Goal: Information Seeking & Learning: Find contact information

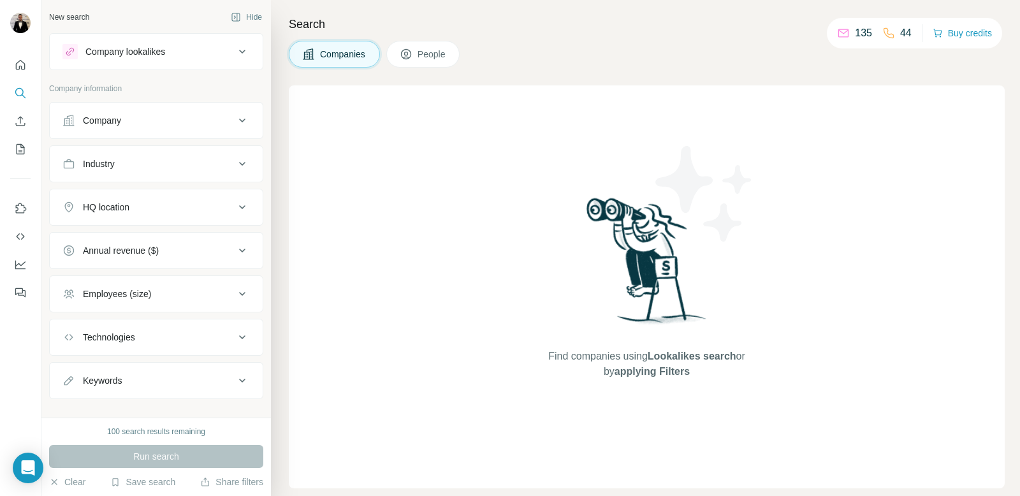
click at [185, 112] on button "Company" at bounding box center [156, 120] width 213 height 31
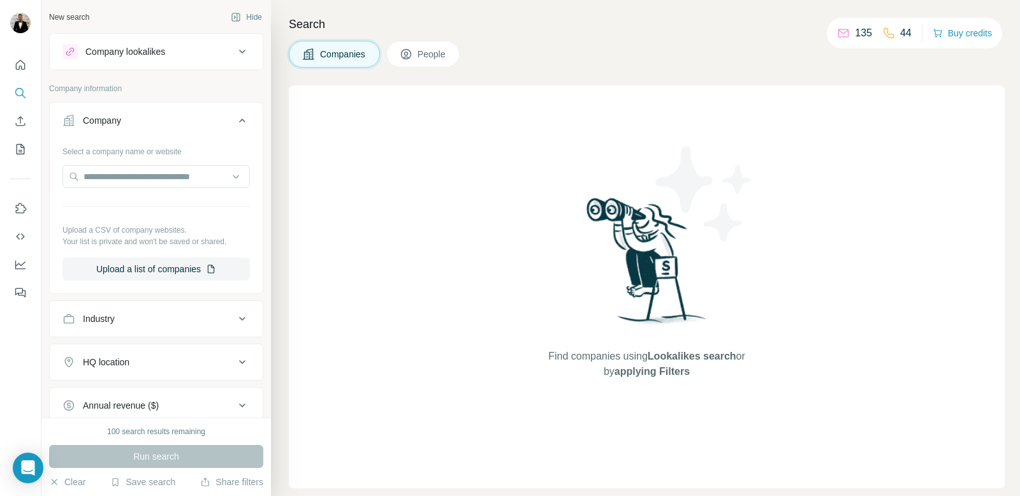
click at [185, 112] on button "Company" at bounding box center [156, 123] width 213 height 36
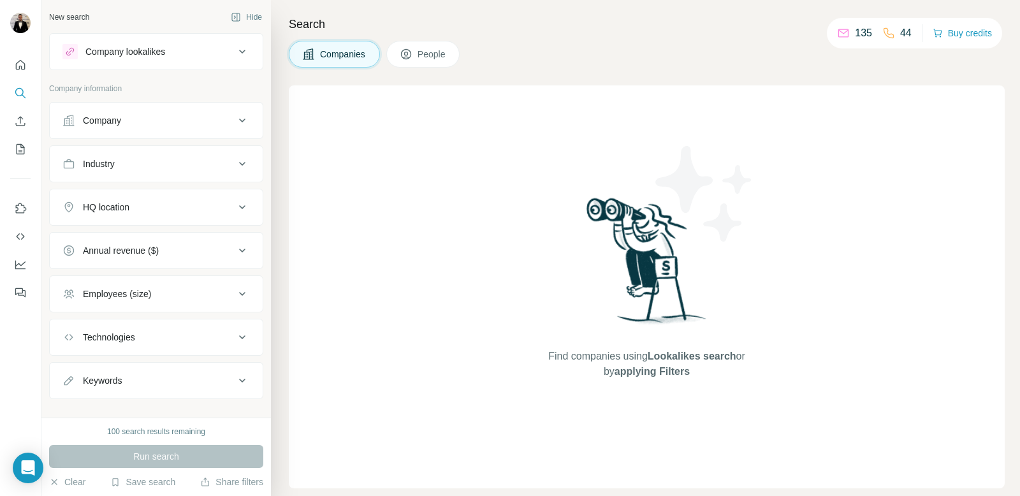
click at [181, 62] on button "Company lookalikes" at bounding box center [156, 51] width 213 height 31
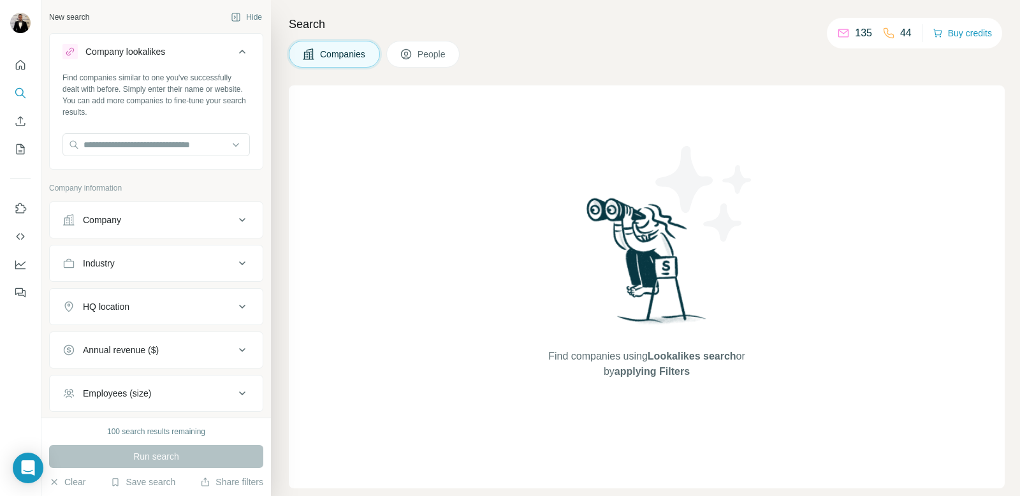
click at [181, 62] on button "Company lookalikes" at bounding box center [156, 54] width 213 height 36
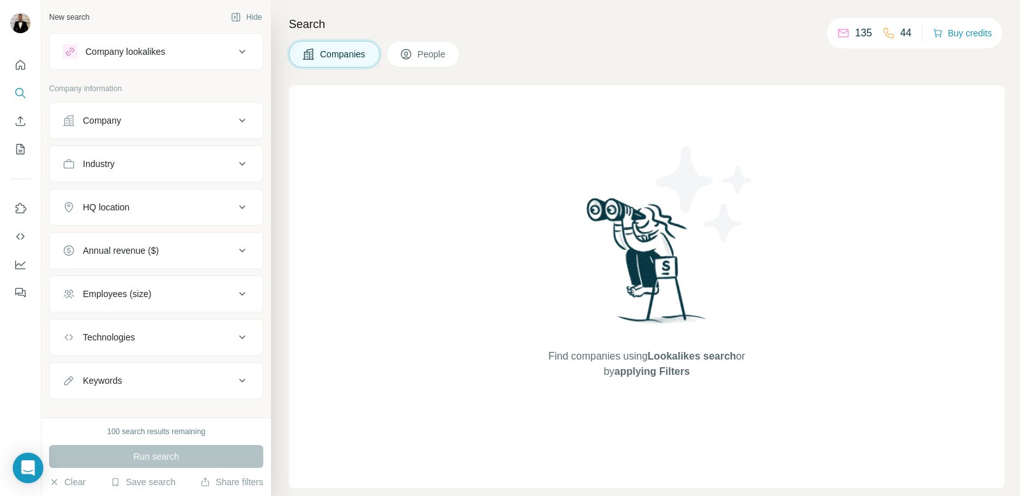
click at [166, 111] on button "Company" at bounding box center [156, 120] width 213 height 31
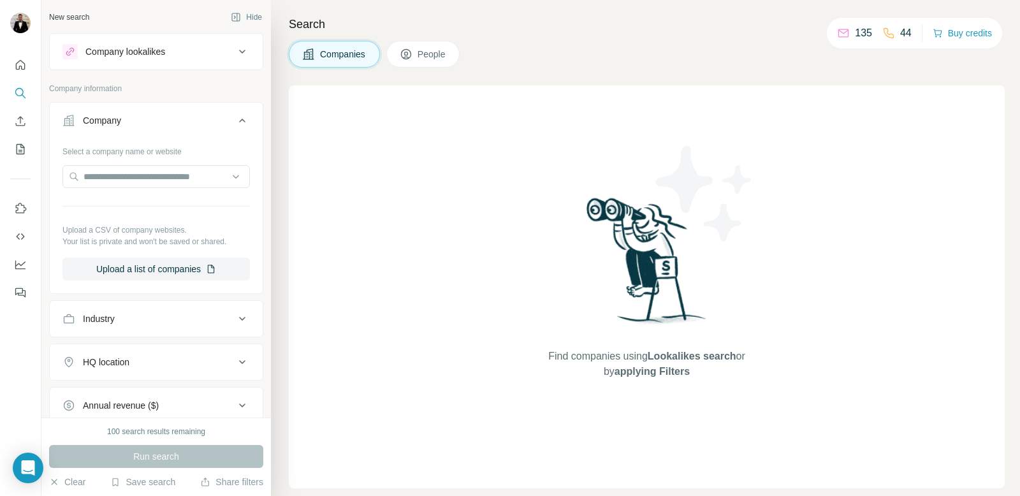
click at [166, 114] on div "Company" at bounding box center [148, 120] width 172 height 13
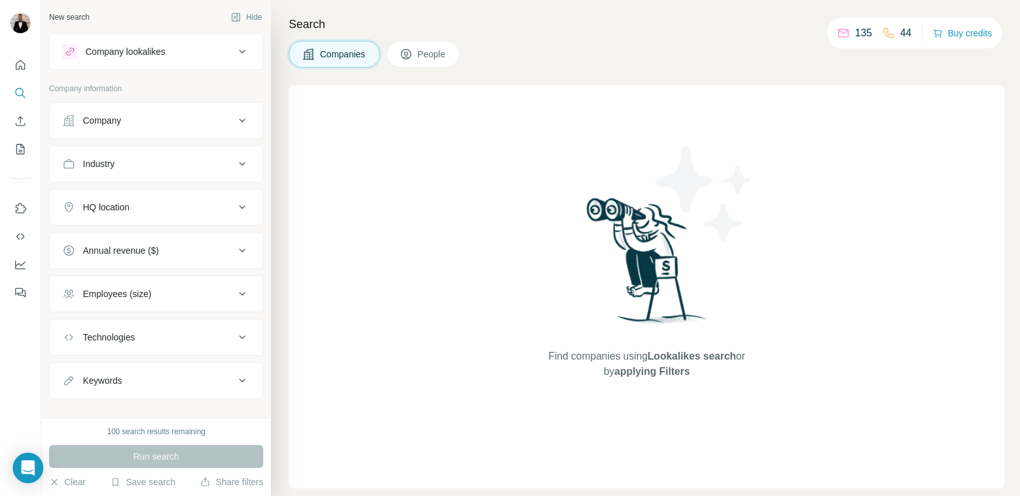
click at [168, 157] on div "Industry" at bounding box center [148, 163] width 172 height 13
click at [155, 192] on input at bounding box center [149, 196] width 157 height 14
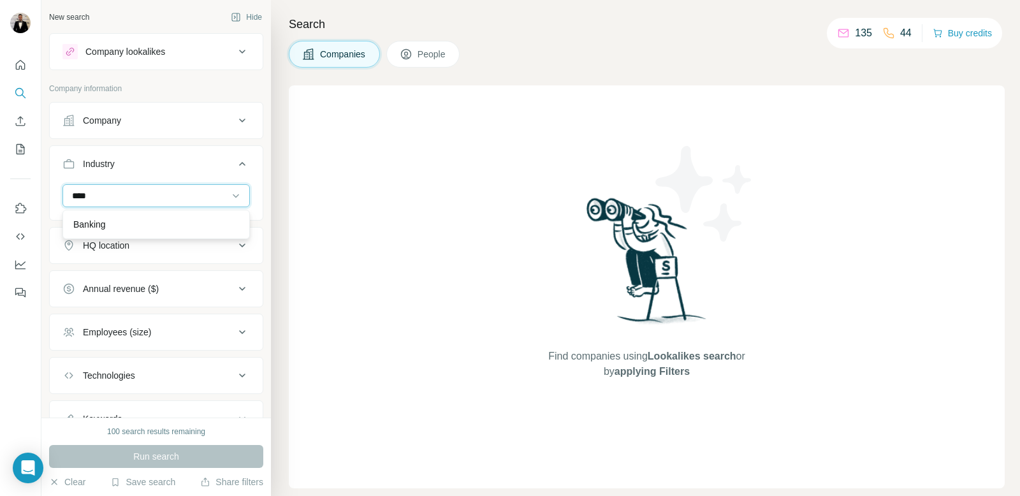
type input "****"
click at [138, 212] on div "Banking" at bounding box center [155, 224] width 187 height 29
click at [148, 190] on input at bounding box center [149, 196] width 157 height 14
click at [143, 193] on input at bounding box center [149, 196] width 157 height 14
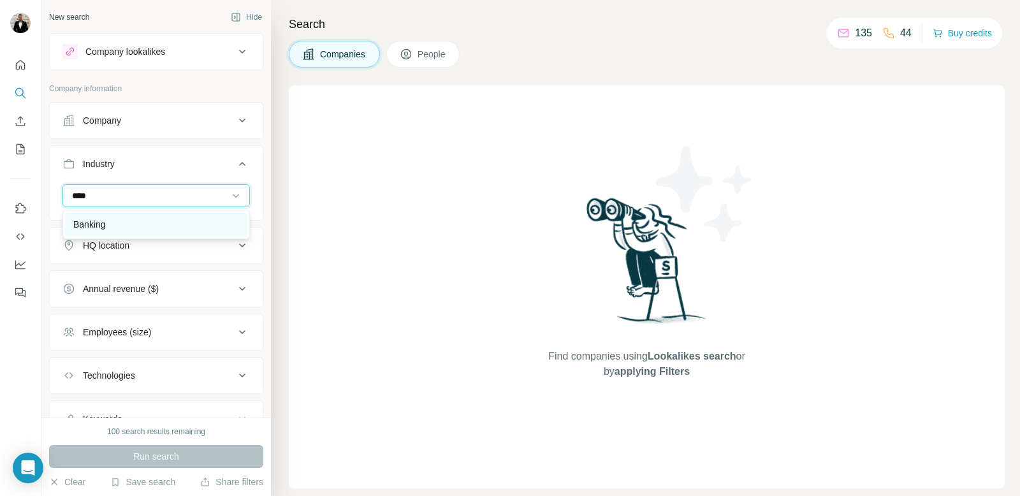
type input "****"
click at [124, 223] on div "Banking" at bounding box center [156, 224] width 166 height 13
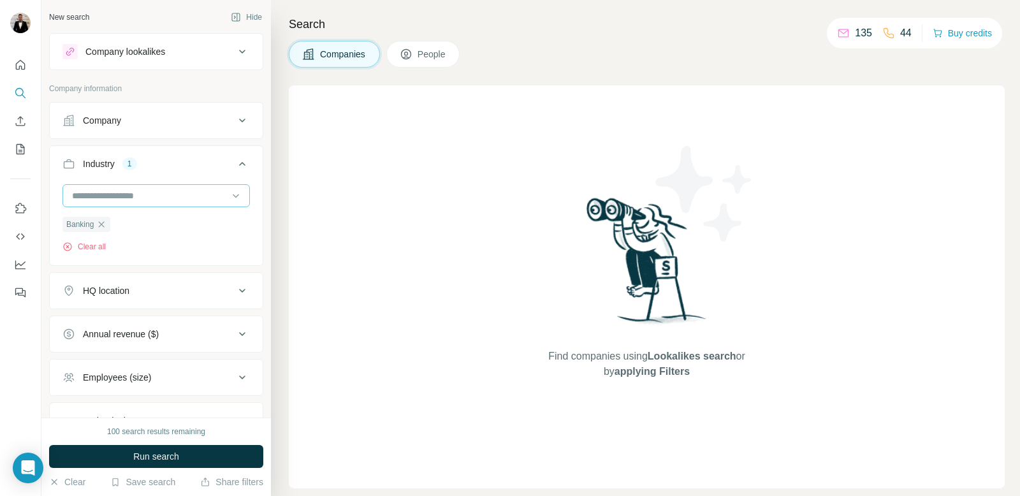
click at [136, 189] on input at bounding box center [149, 196] width 157 height 14
type input "**********"
click at [221, 195] on input "**********" at bounding box center [149, 196] width 157 height 14
click at [197, 202] on input at bounding box center [149, 196] width 157 height 14
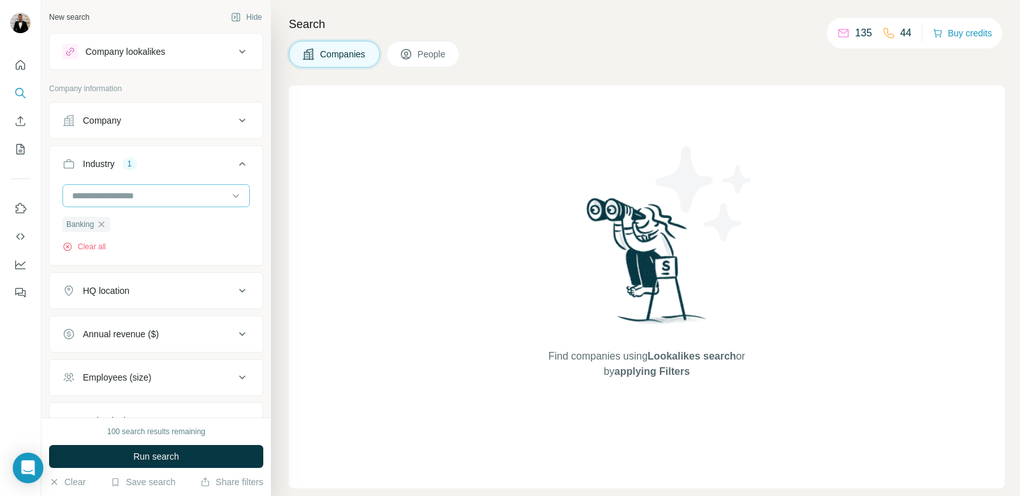
click at [196, 201] on input at bounding box center [149, 196] width 157 height 14
type input "*"
click at [233, 200] on icon at bounding box center [236, 195] width 13 height 13
click at [227, 289] on div "HQ location" at bounding box center [148, 290] width 172 height 13
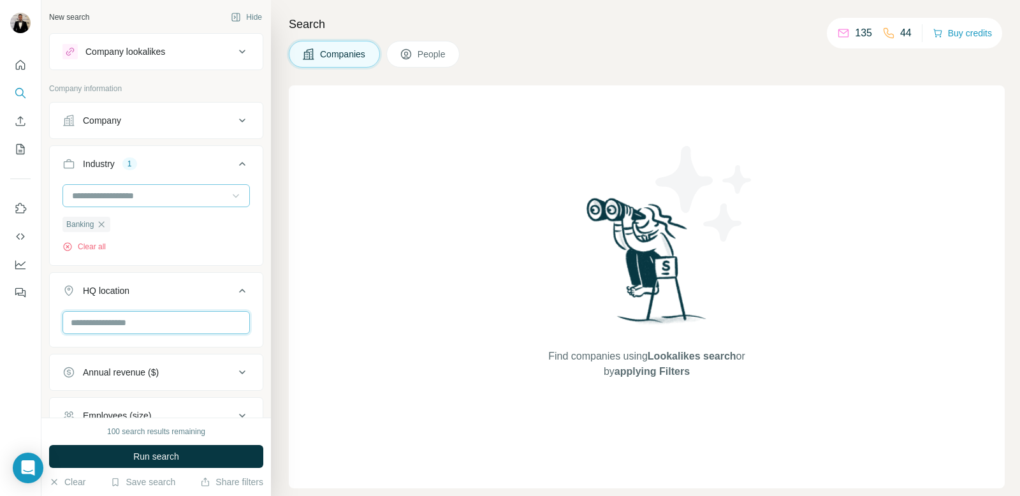
click at [210, 324] on input "text" at bounding box center [155, 322] width 187 height 23
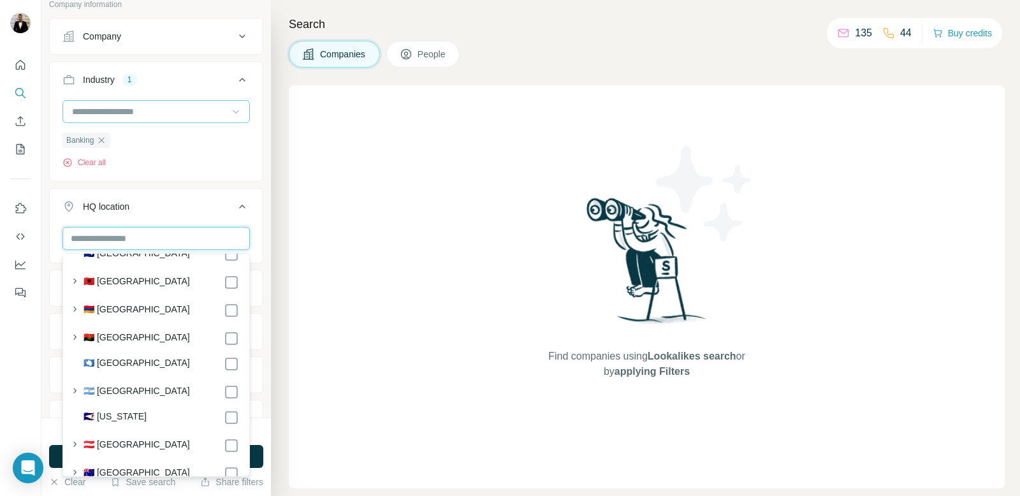
scroll to position [131, 0]
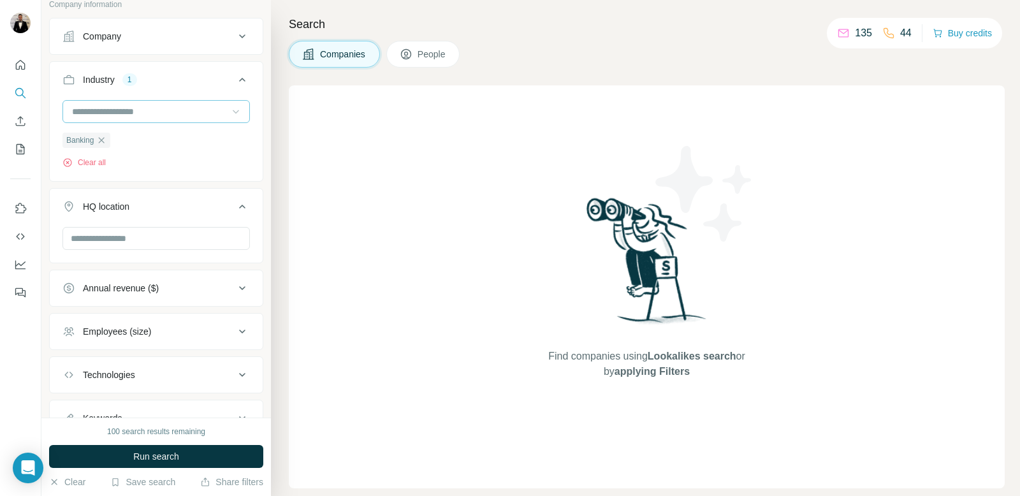
click at [228, 219] on button "HQ location" at bounding box center [156, 209] width 213 height 36
click at [197, 338] on div "Technologies" at bounding box center [148, 336] width 172 height 13
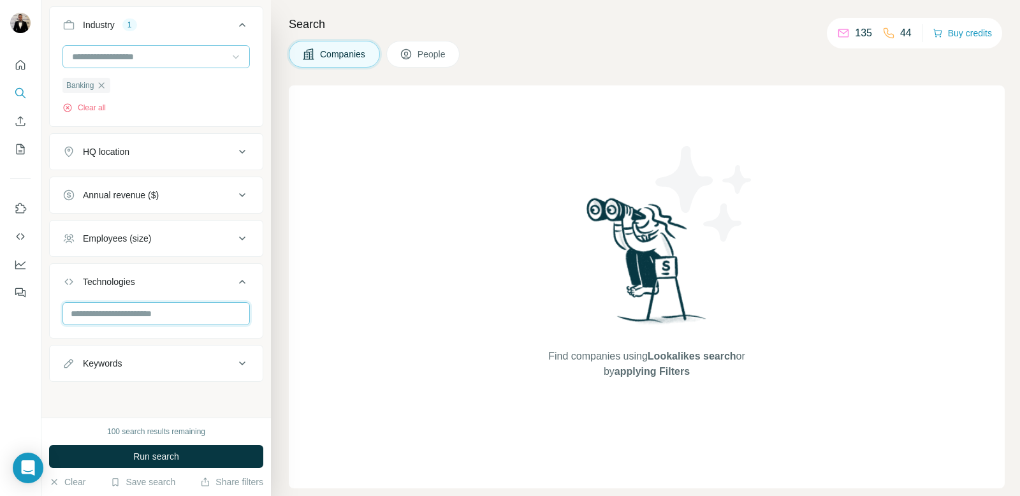
click at [176, 311] on input "text" at bounding box center [155, 313] width 187 height 23
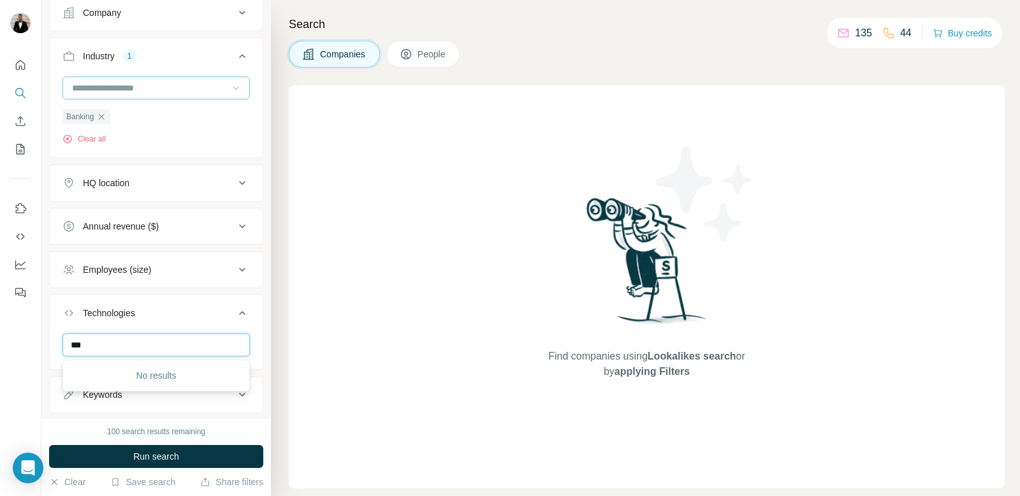
scroll to position [0, 0]
type input "*"
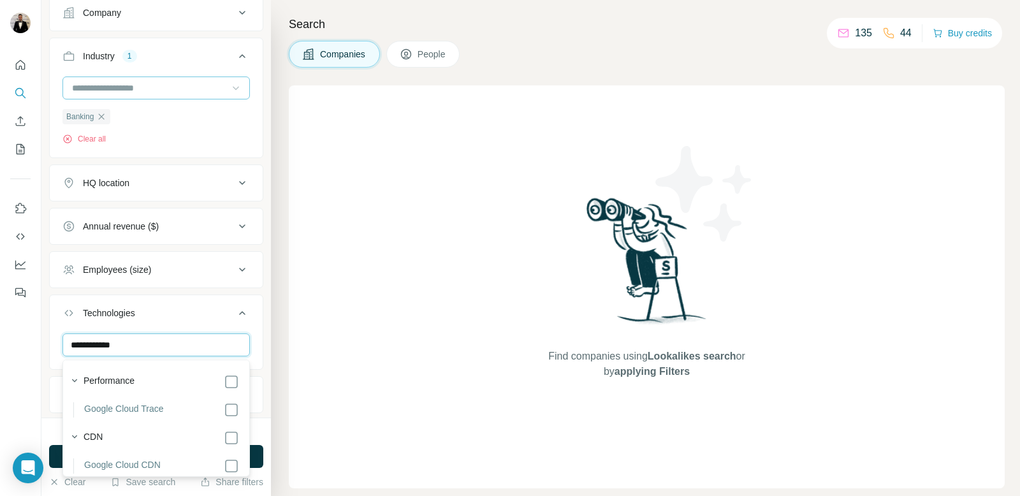
click at [128, 345] on input "**********" at bounding box center [155, 344] width 187 height 23
type input "*"
type input "***"
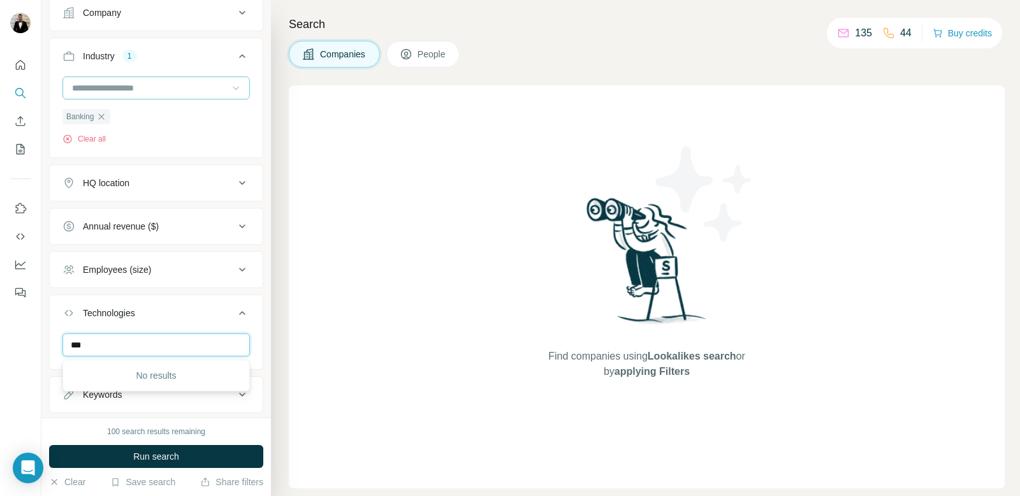
click at [165, 336] on input "***" at bounding box center [155, 344] width 187 height 23
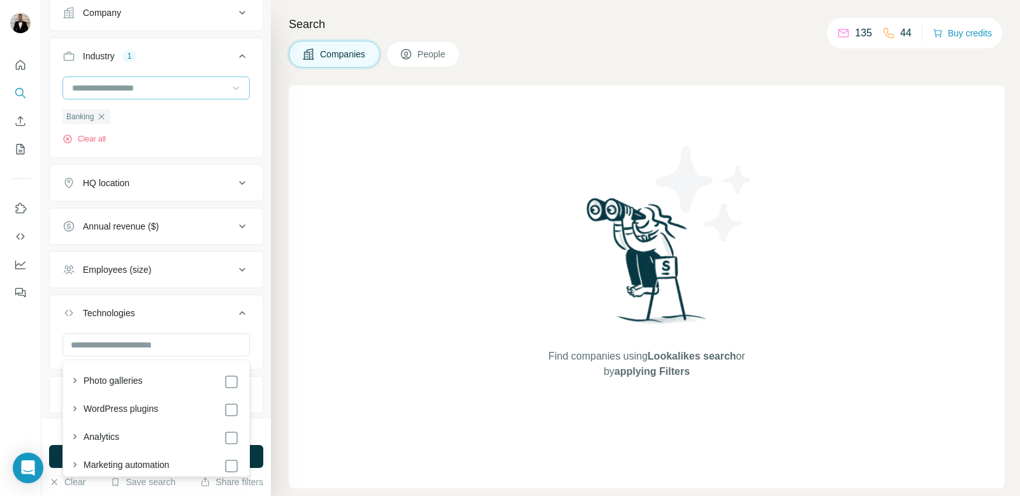
click at [244, 318] on icon at bounding box center [242, 312] width 15 height 15
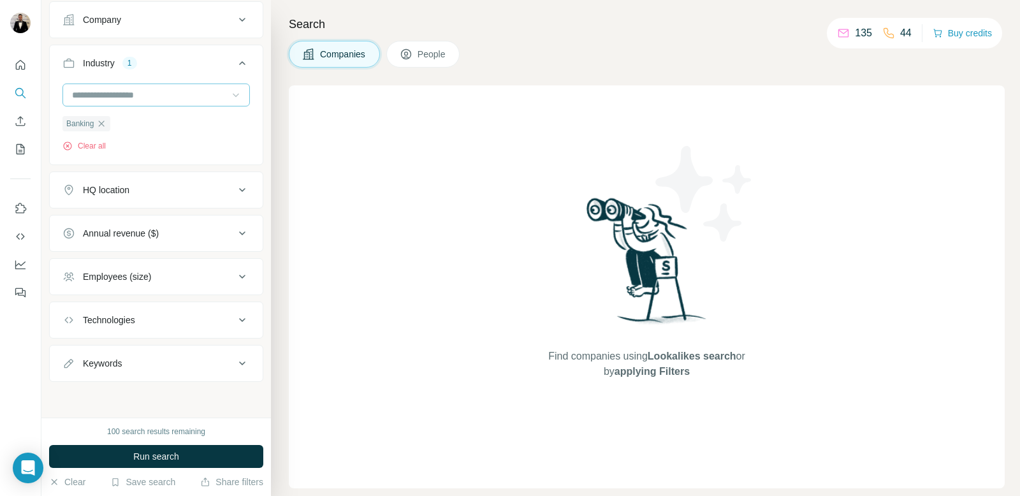
click at [248, 351] on button "Keywords" at bounding box center [156, 363] width 213 height 31
click at [201, 447] on button "Run search" at bounding box center [156, 456] width 214 height 23
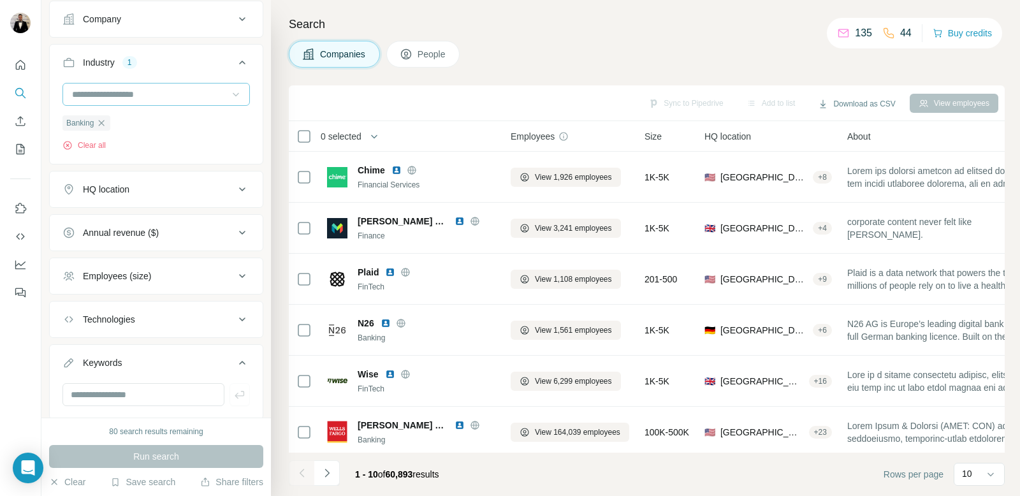
click at [450, 67] on button "People" at bounding box center [423, 54] width 74 height 27
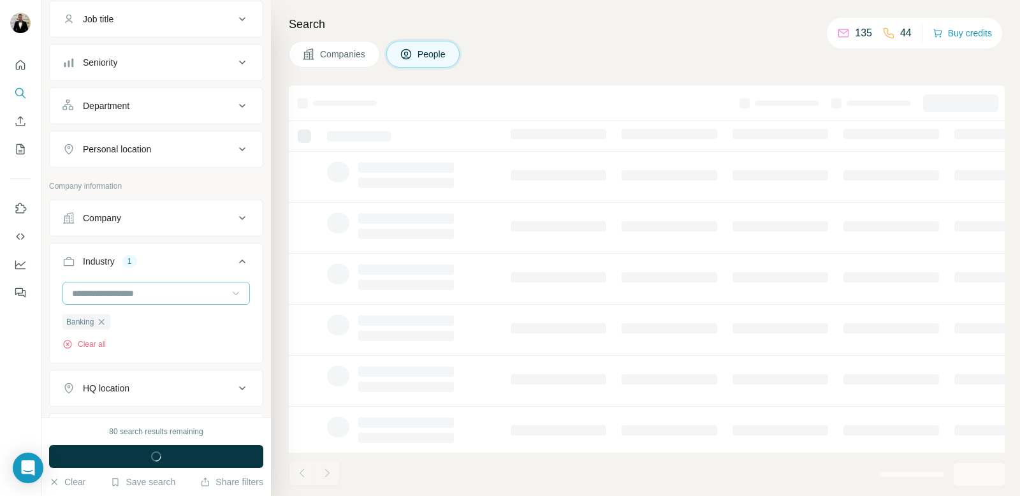
scroll to position [300, 0]
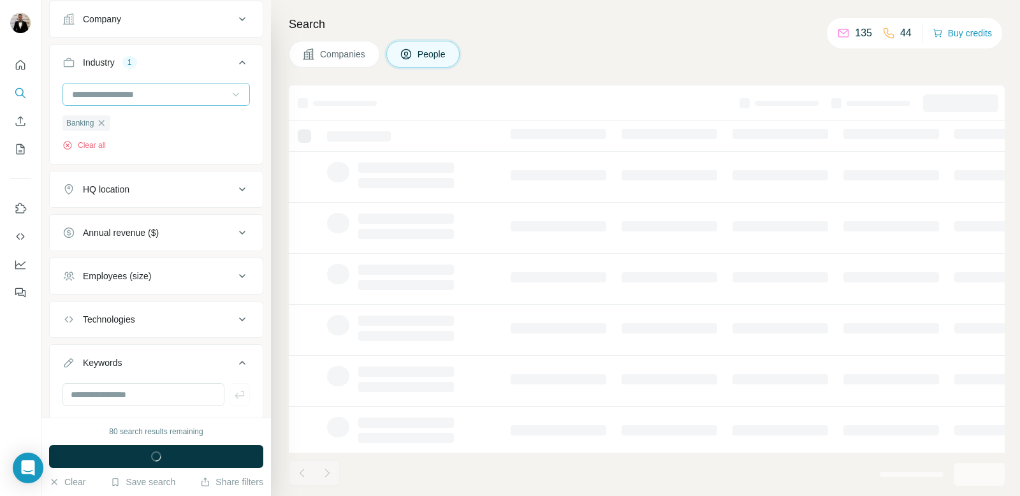
click at [224, 32] on button "Company" at bounding box center [156, 19] width 213 height 31
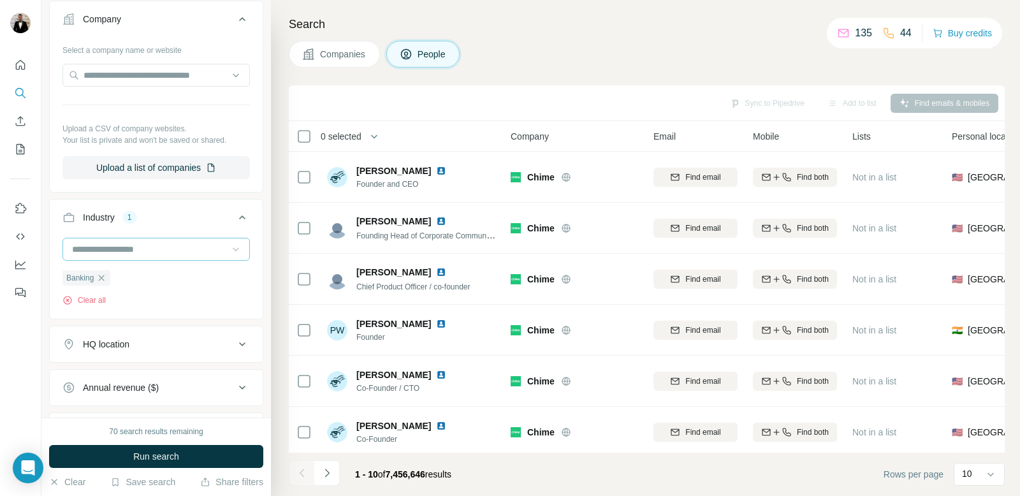
click at [224, 29] on button "Company" at bounding box center [156, 22] width 213 height 36
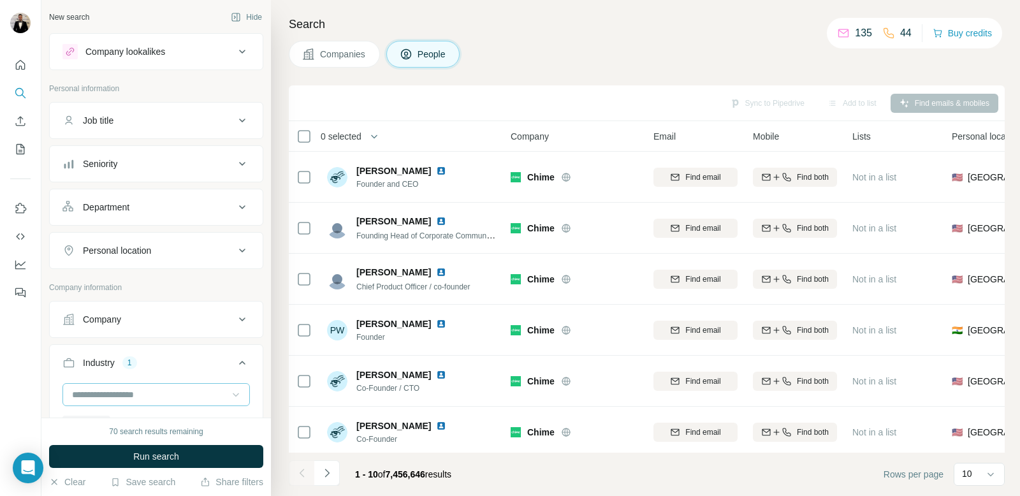
click at [197, 116] on div "Job title" at bounding box center [148, 120] width 172 height 13
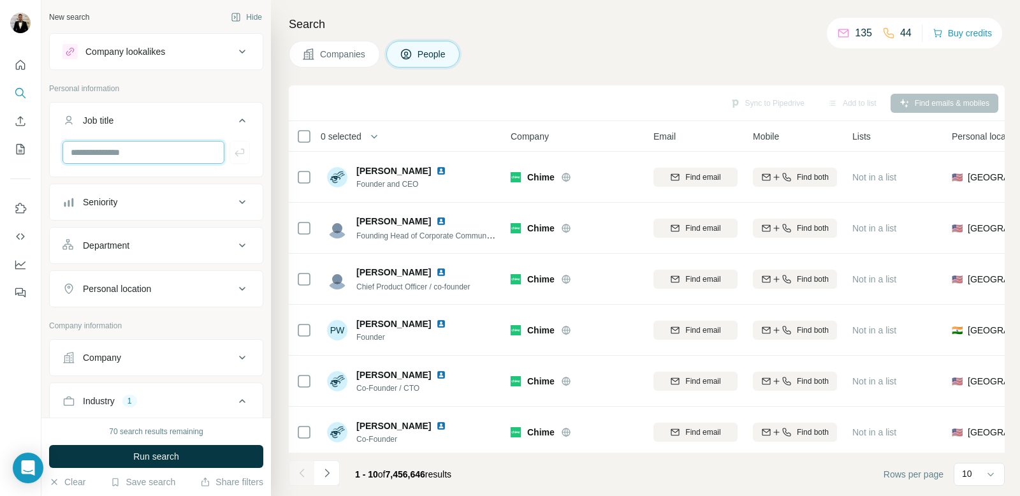
click at [175, 148] on input "text" at bounding box center [143, 152] width 162 height 23
type input "**********"
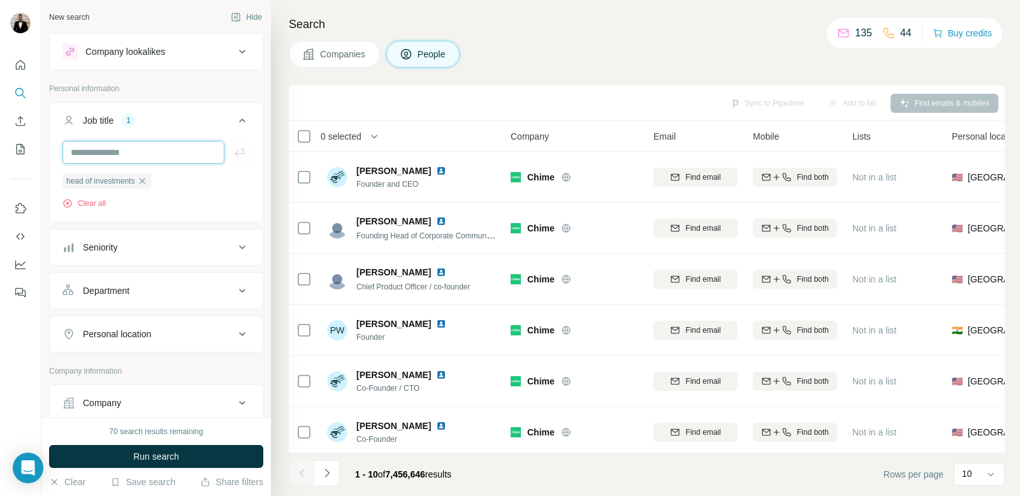
click at [141, 147] on input "text" at bounding box center [143, 152] width 162 height 23
type input "***"
type input "*"
type input "**********"
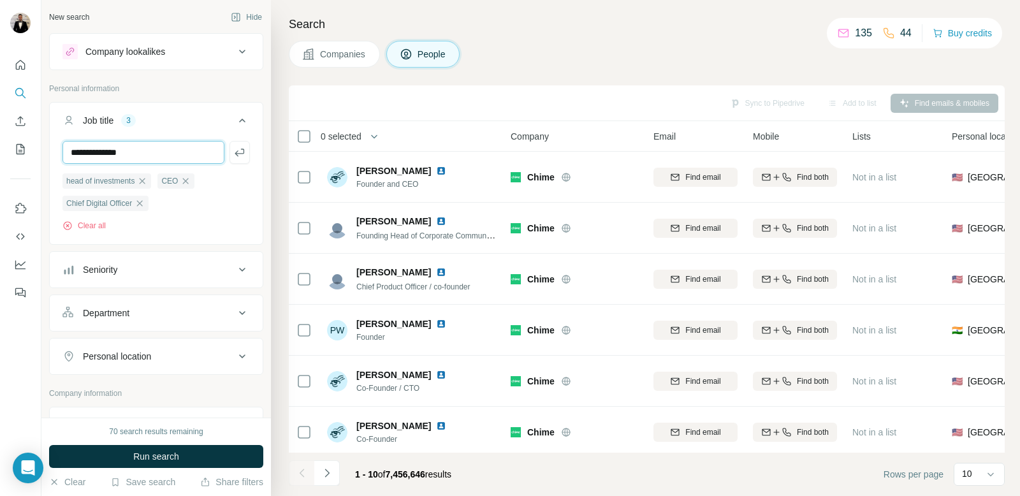
type input "**********"
click at [226, 206] on icon "button" at bounding box center [221, 203] width 10 height 10
click at [161, 152] on input "text" at bounding box center [143, 152] width 162 height 23
type input "**********"
click at [224, 200] on icon "button" at bounding box center [219, 203] width 10 height 10
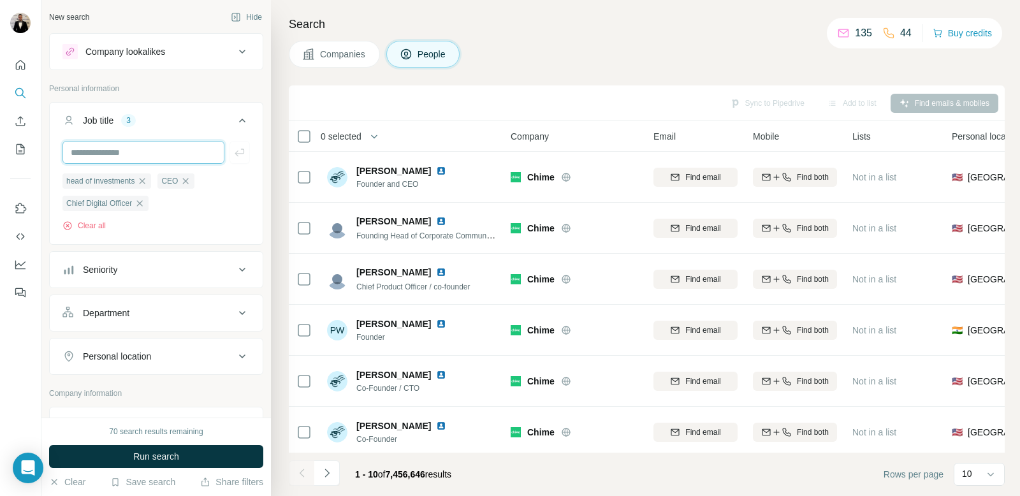
click at [166, 154] on input "text" at bounding box center [143, 152] width 162 height 23
type input "**********"
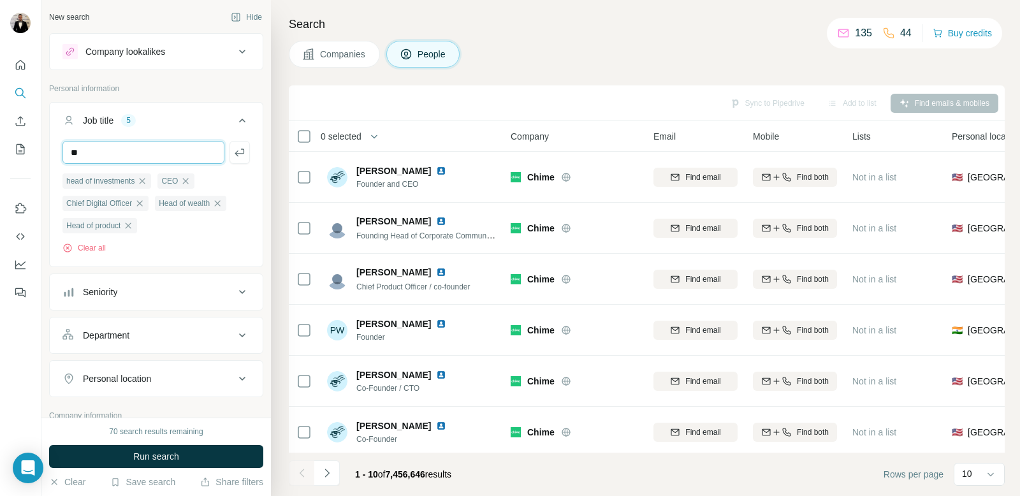
type input "*"
type input "**********"
click at [196, 129] on button "Job title 6" at bounding box center [156, 123] width 213 height 36
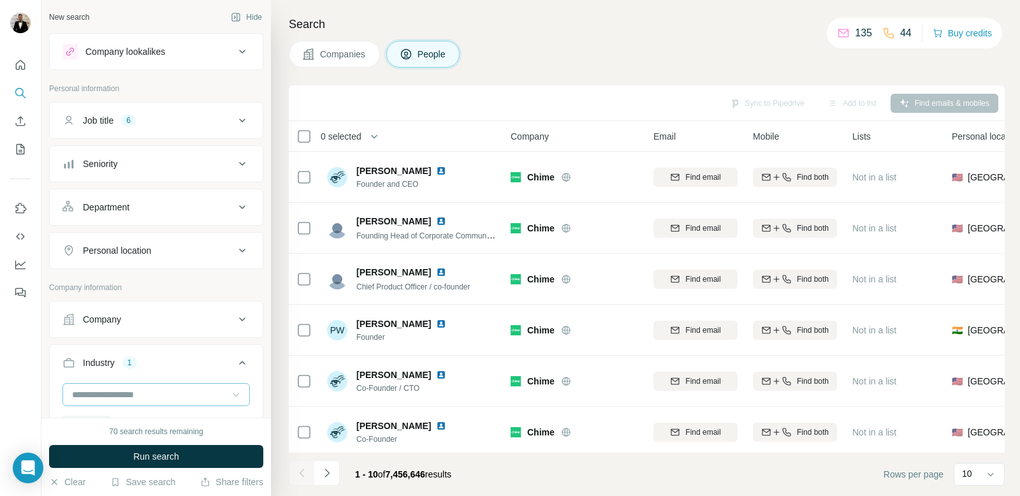
click at [191, 161] on div "Seniority" at bounding box center [148, 163] width 172 height 13
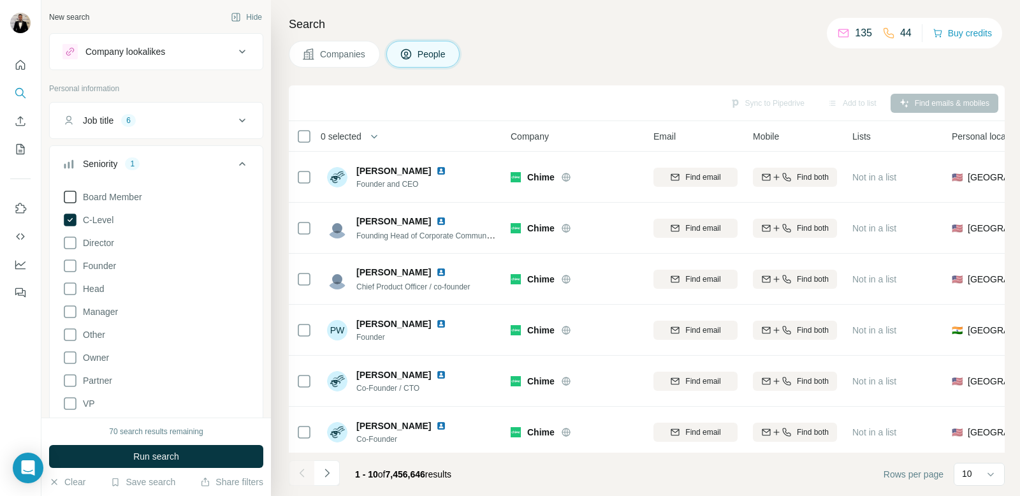
click at [74, 204] on icon at bounding box center [69, 196] width 15 height 15
click at [71, 242] on icon at bounding box center [69, 242] width 15 height 15
click at [70, 265] on icon at bounding box center [69, 265] width 15 height 15
click at [70, 282] on icon at bounding box center [69, 288] width 15 height 15
click at [70, 317] on icon at bounding box center [69, 311] width 15 height 15
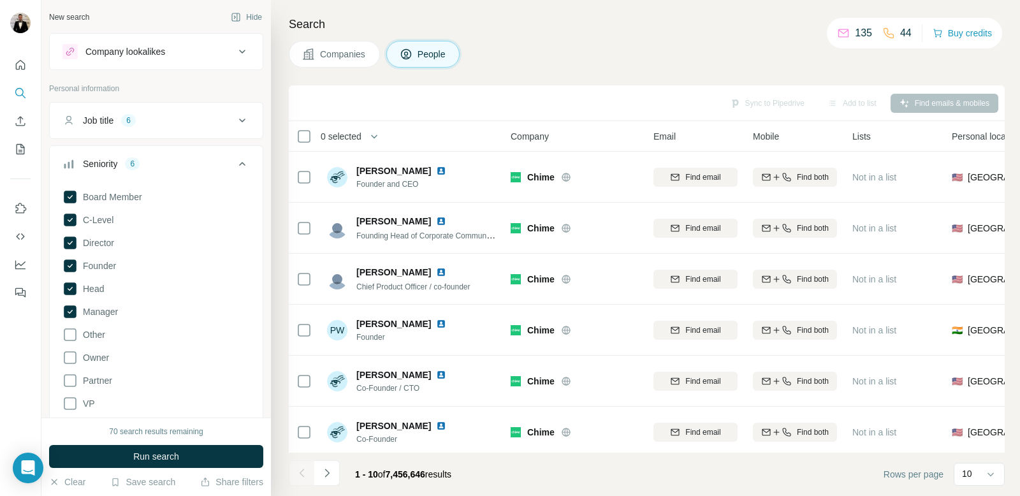
click at [123, 363] on div "Board Member C-Level Director Founder Head Manager Other Owner Partner VP Clear…" at bounding box center [155, 307] width 187 height 246
click at [101, 363] on span "Owner" at bounding box center [93, 357] width 31 height 13
click at [93, 407] on span "VP" at bounding box center [86, 403] width 17 height 13
click at [244, 157] on icon at bounding box center [242, 163] width 15 height 15
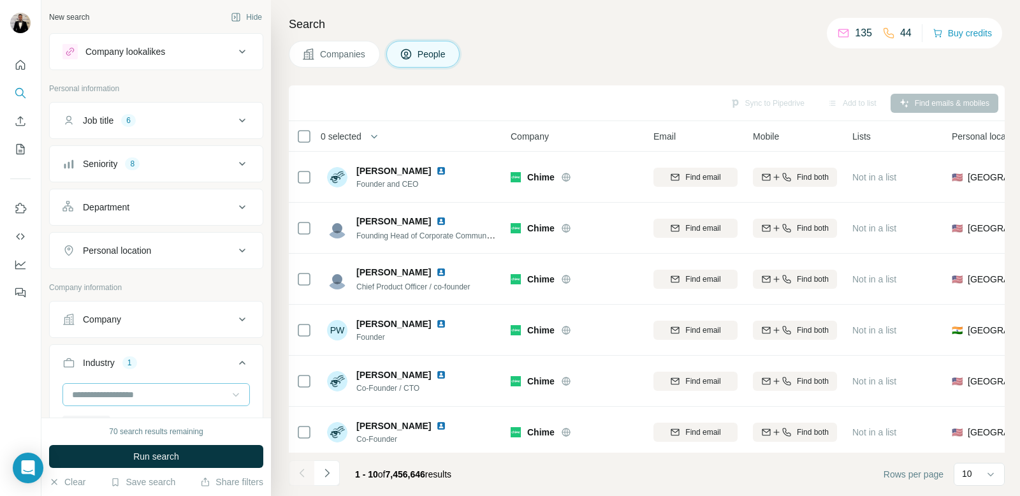
click at [222, 212] on div "Department" at bounding box center [148, 207] width 172 height 13
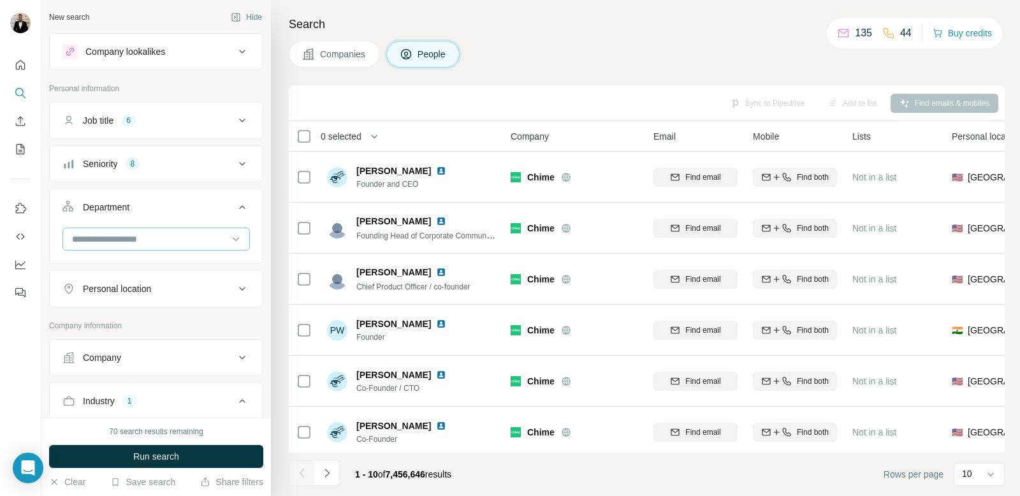
click at [204, 230] on div at bounding box center [149, 239] width 157 height 22
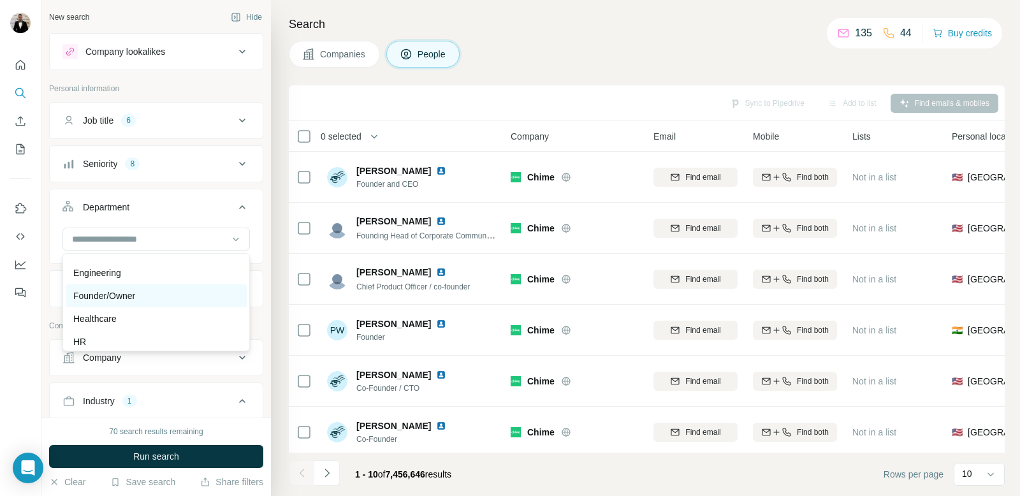
click at [194, 304] on div "Founder/Owner" at bounding box center [156, 295] width 181 height 23
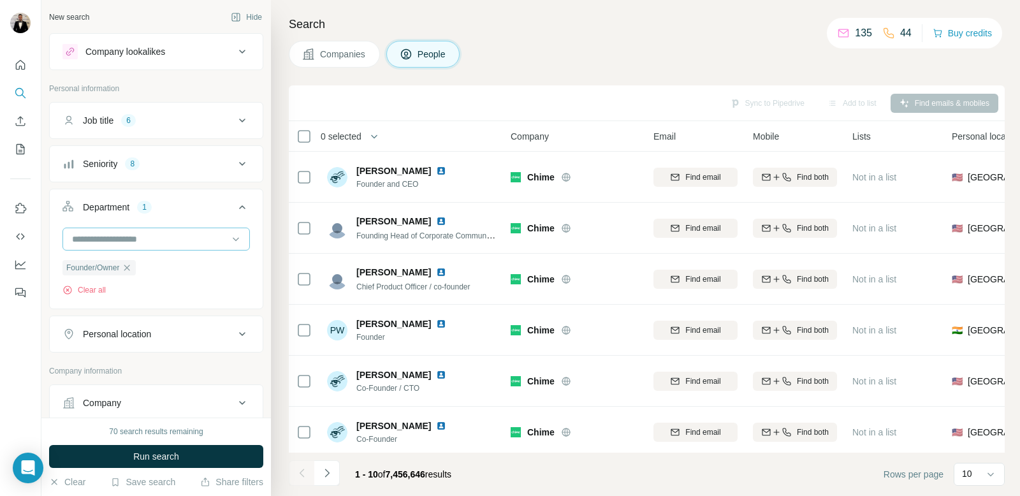
click at [178, 238] on input at bounding box center [149, 239] width 157 height 14
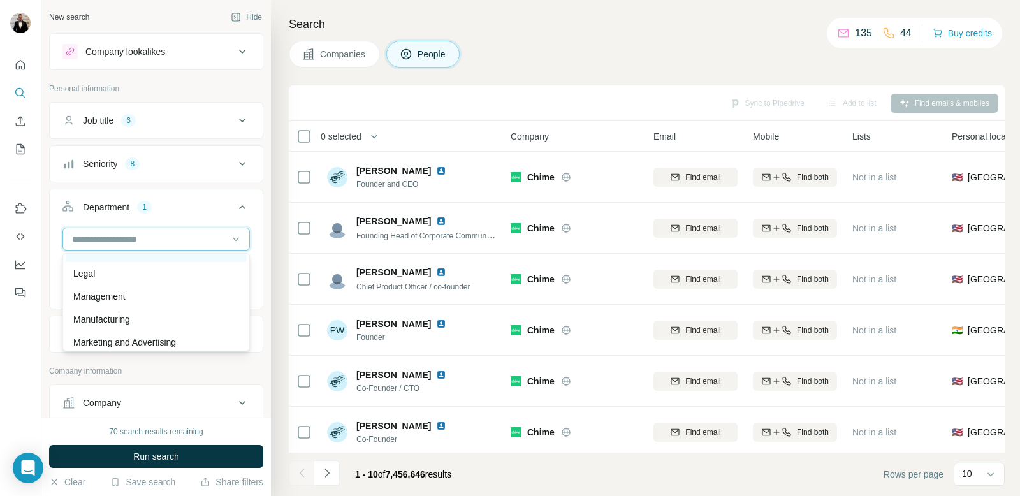
scroll to position [227, 0]
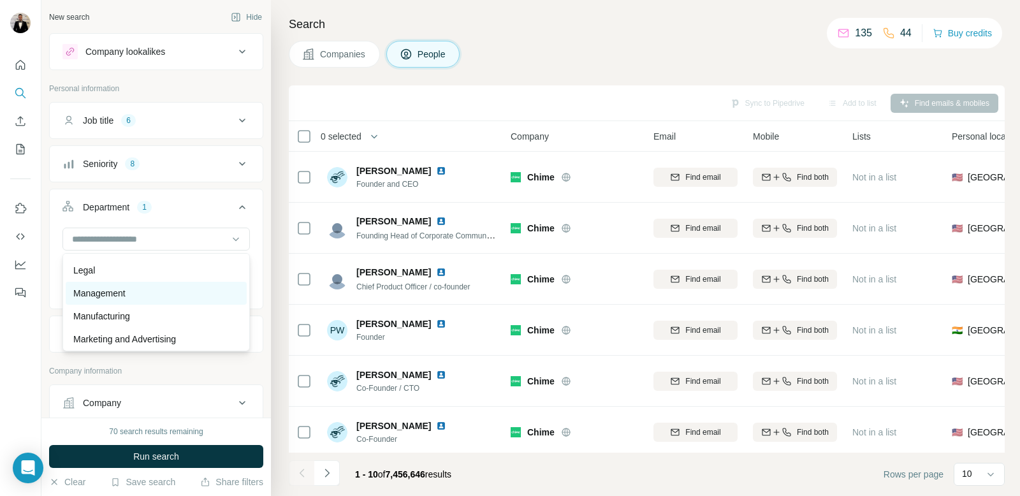
click at [165, 298] on div "Management" at bounding box center [156, 293] width 166 height 13
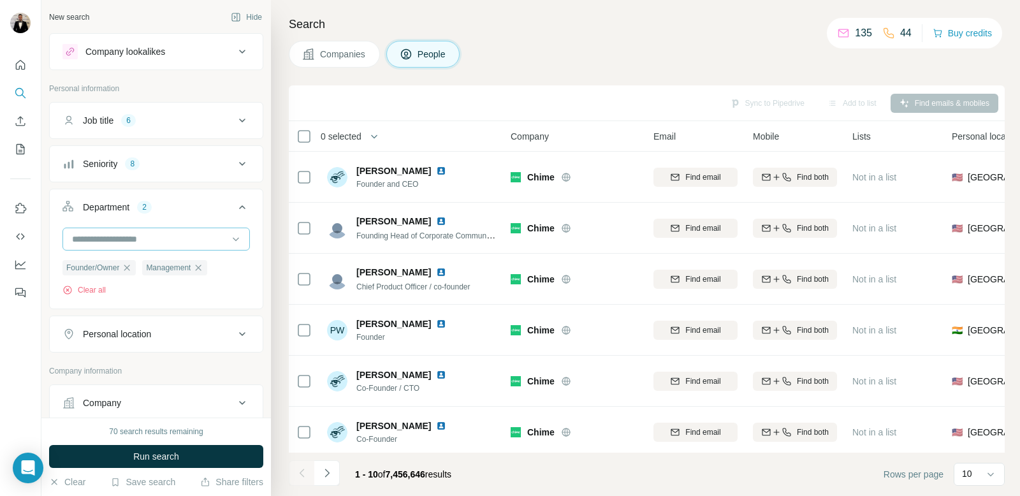
click at [155, 238] on input at bounding box center [149, 239] width 157 height 14
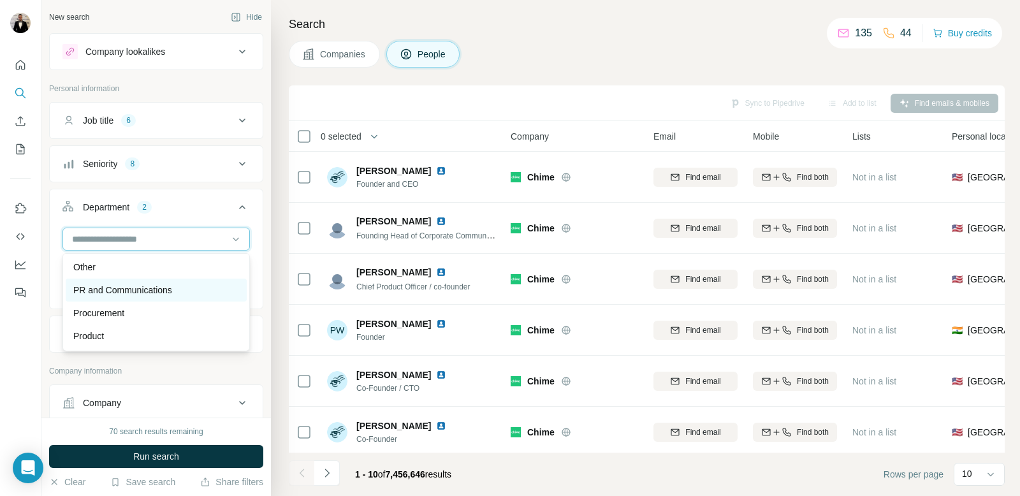
scroll to position [367, 0]
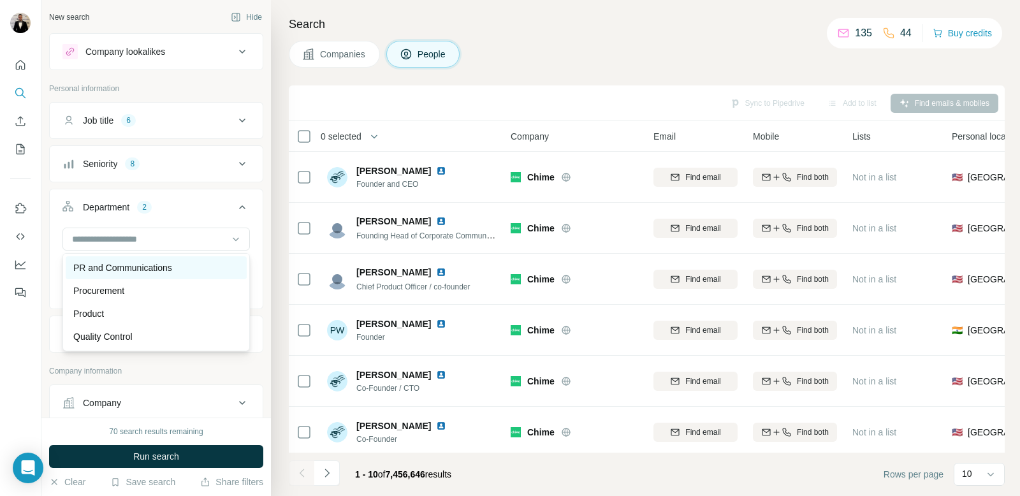
click at [159, 291] on div "Procurement" at bounding box center [156, 290] width 166 height 13
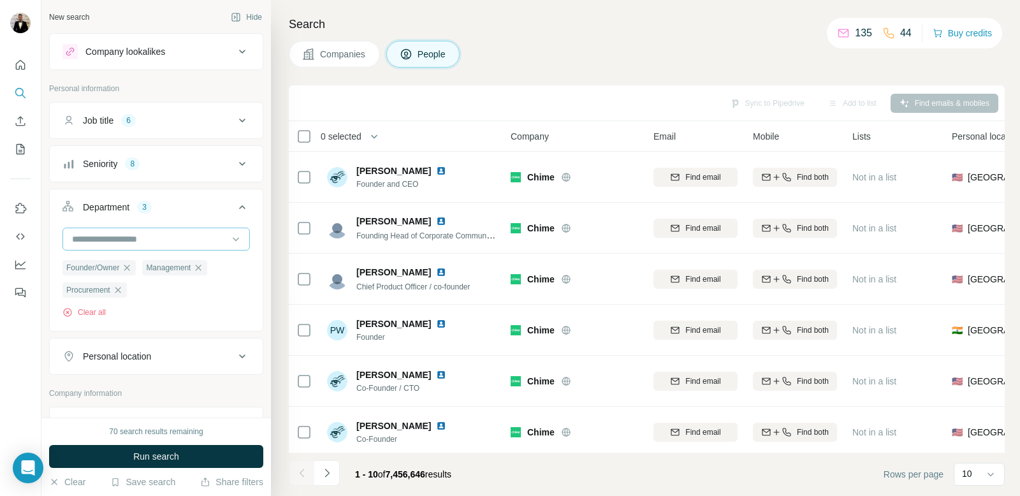
click at [147, 228] on div at bounding box center [149, 239] width 157 height 22
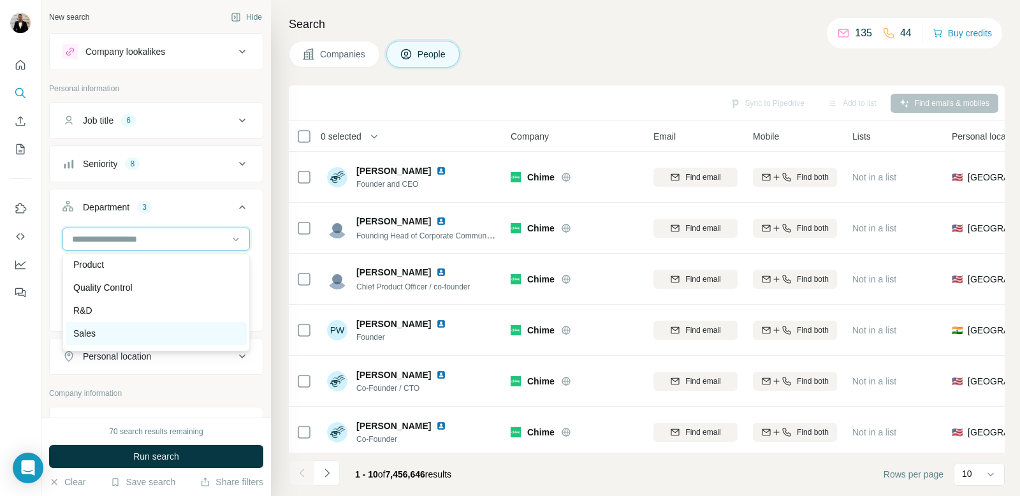
scroll to position [410, 0]
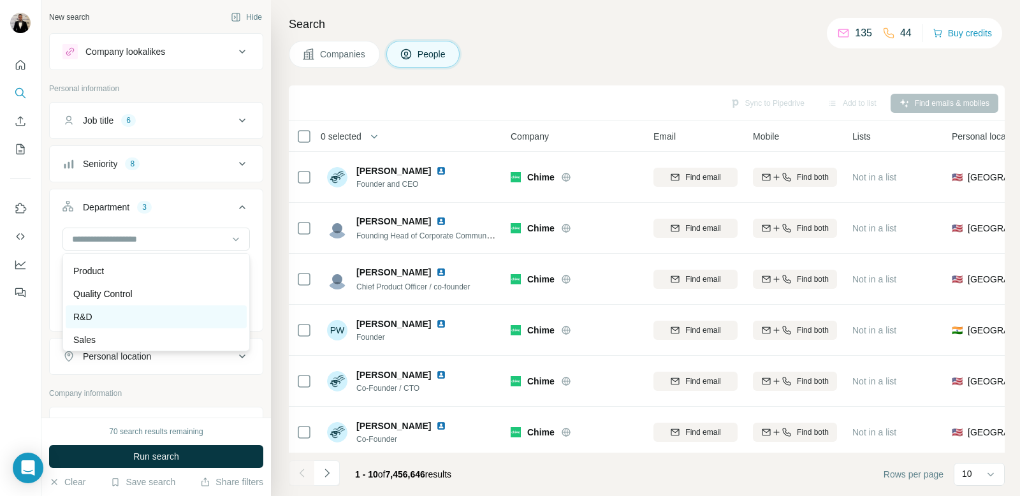
click at [154, 305] on div "R&D" at bounding box center [156, 316] width 181 height 23
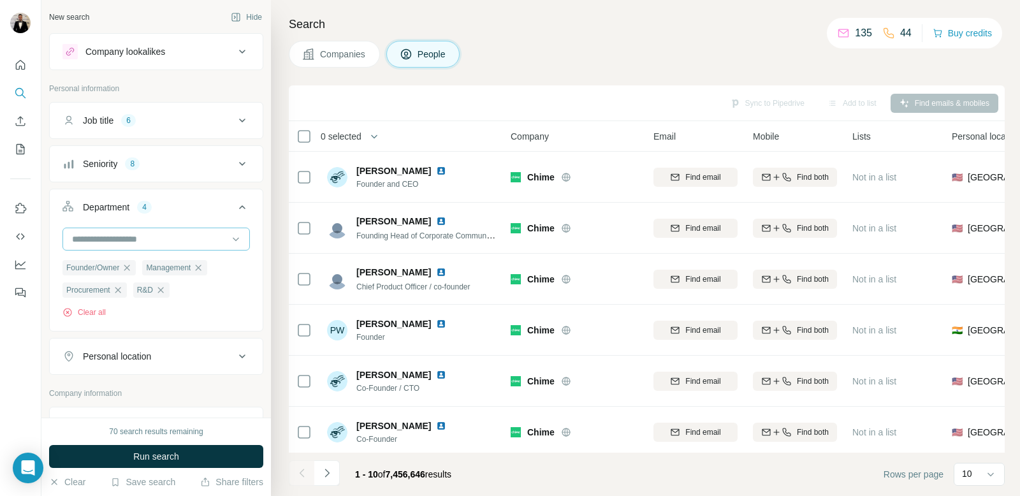
click at [142, 244] on input at bounding box center [149, 239] width 157 height 14
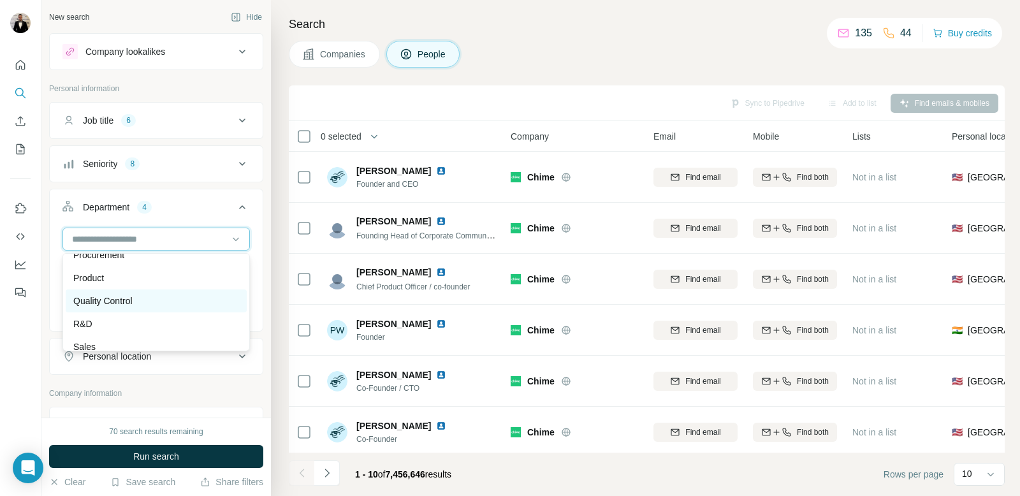
scroll to position [400, 0]
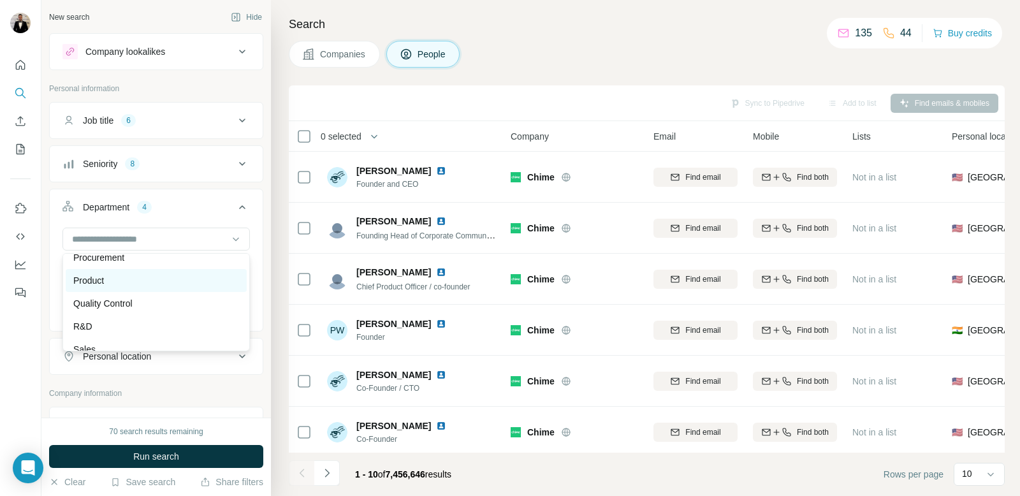
click at [134, 282] on div "Product" at bounding box center [156, 280] width 166 height 13
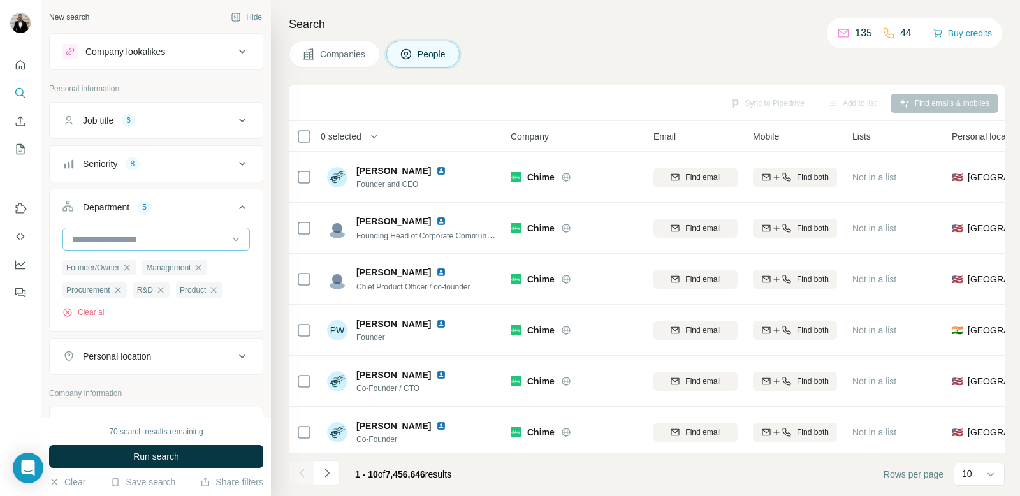
click at [132, 241] on input at bounding box center [149, 239] width 157 height 14
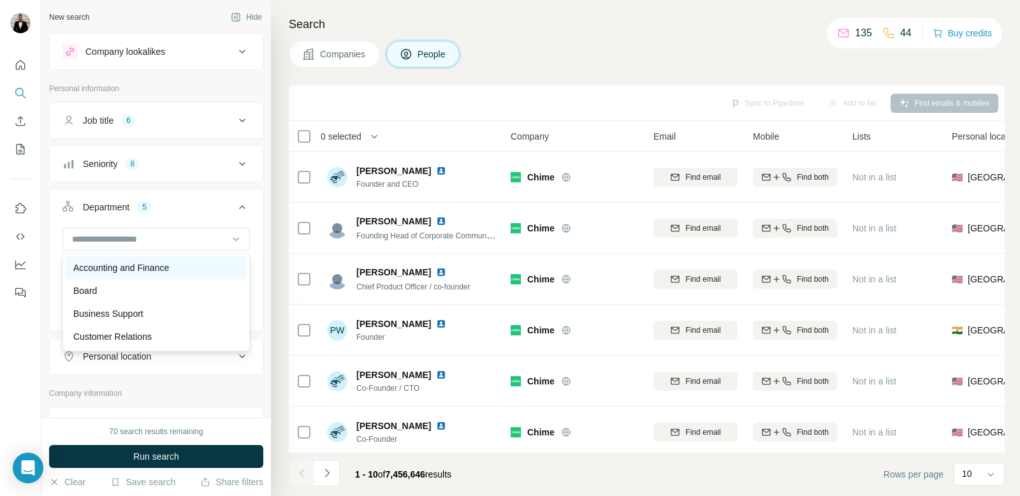
click at [133, 272] on p "Accounting and Finance" at bounding box center [121, 267] width 96 height 13
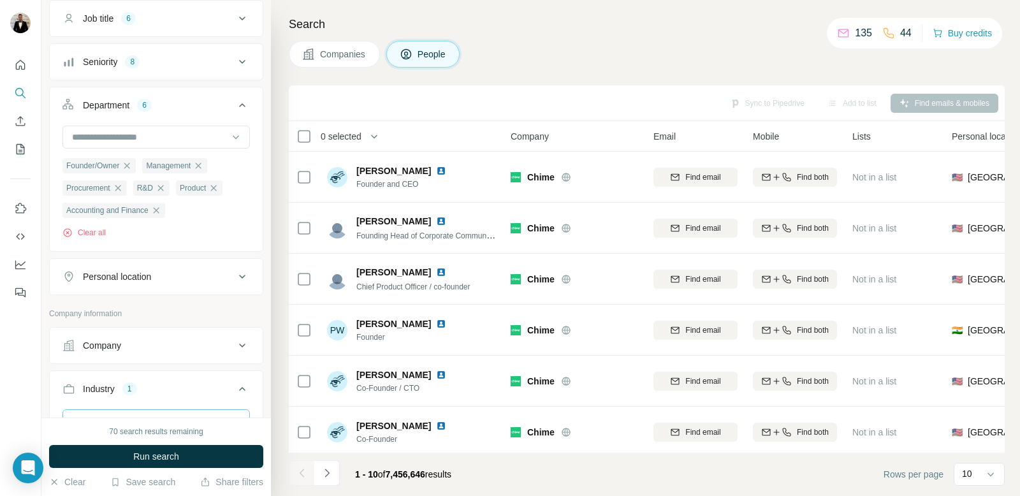
scroll to position [112, 0]
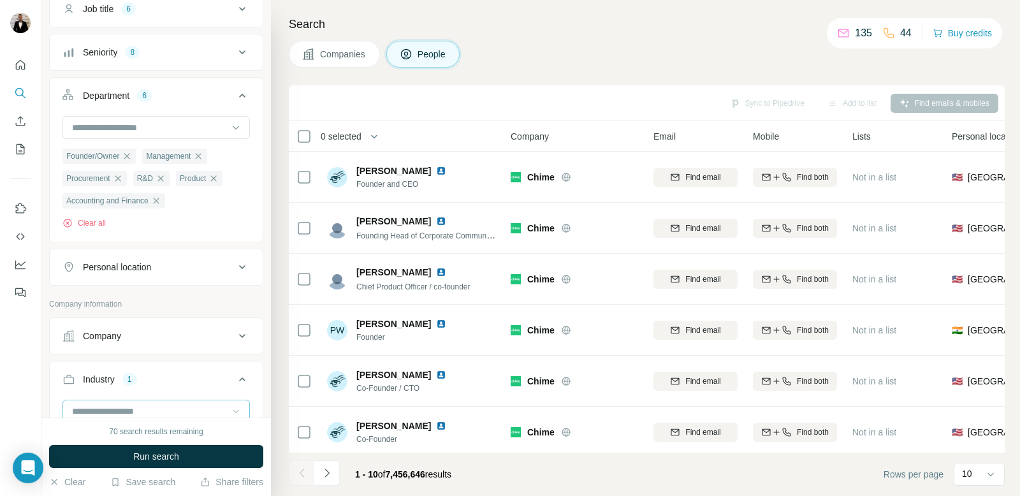
click at [190, 277] on button "Personal location" at bounding box center [156, 267] width 213 height 31
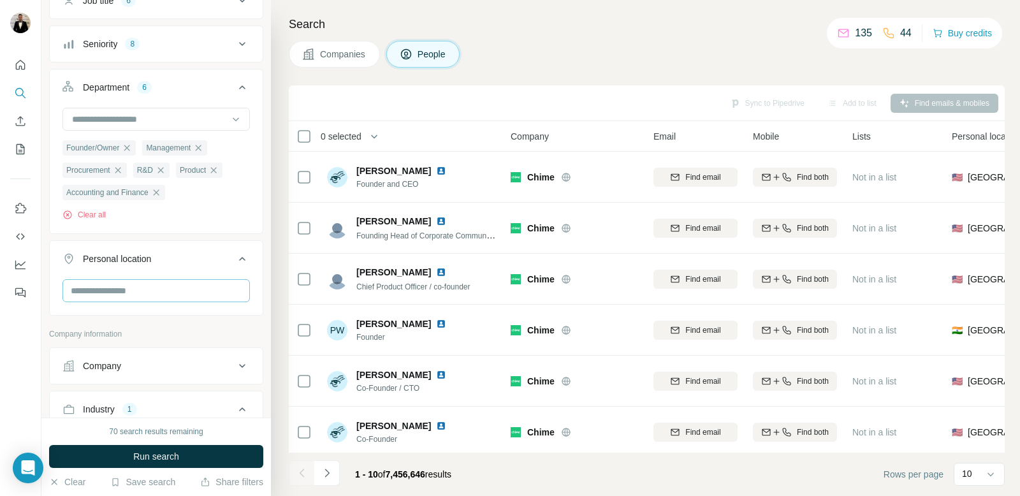
scroll to position [121, 0]
click at [180, 288] on input "text" at bounding box center [155, 290] width 187 height 23
type input "*"
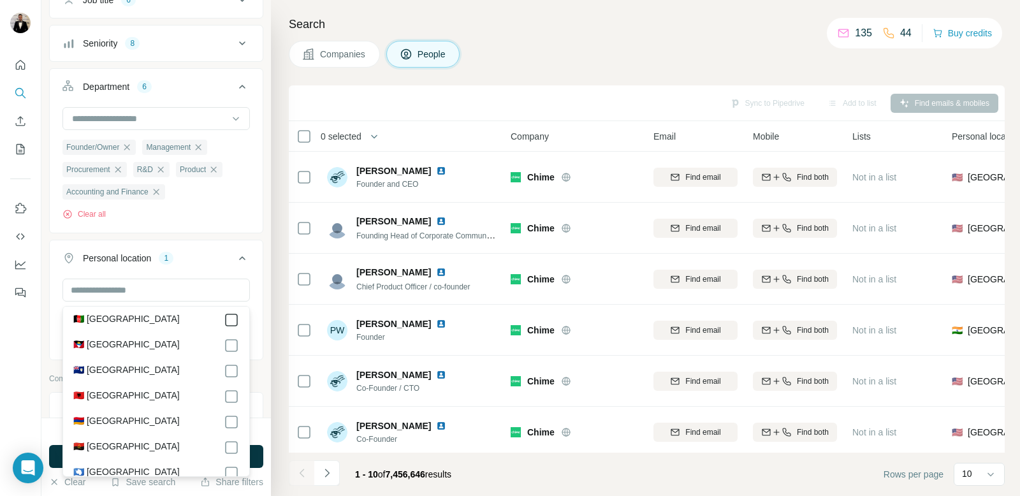
scroll to position [70, 0]
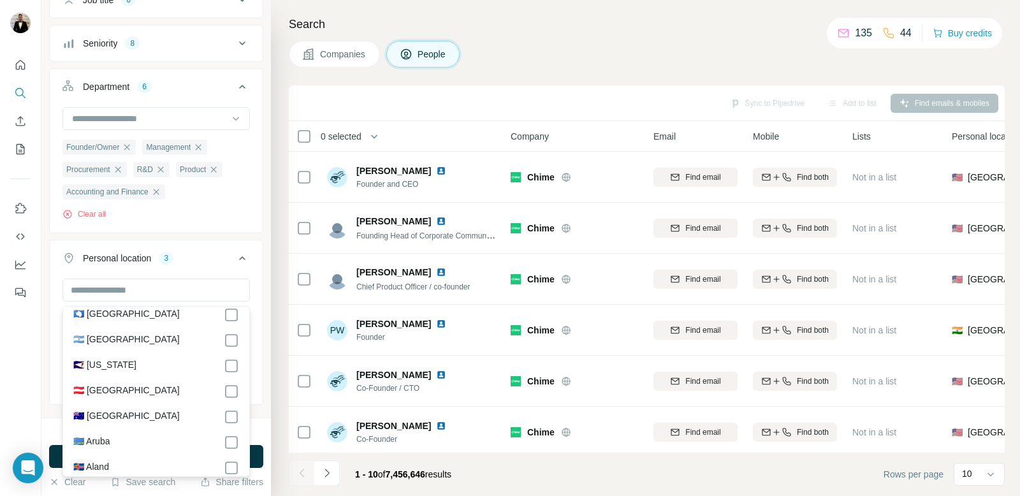
scroll to position [233, 0]
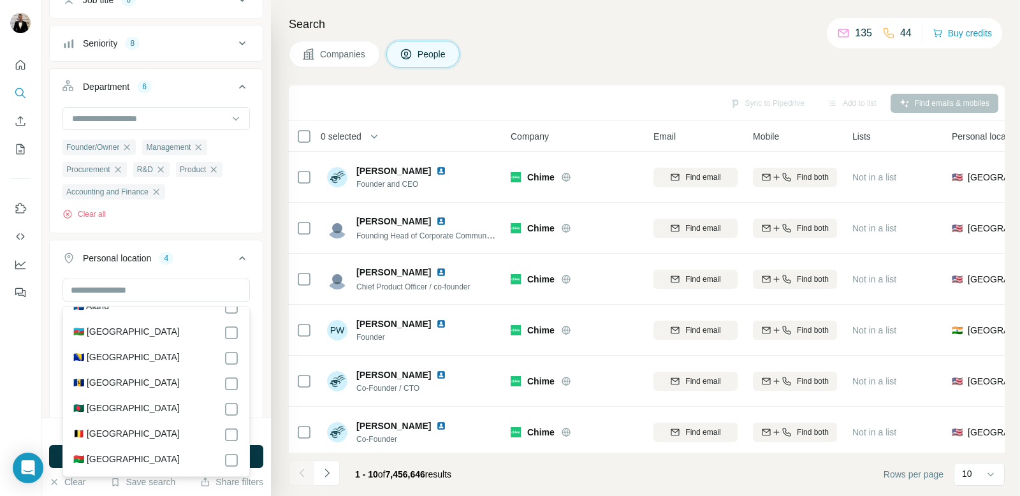
scroll to position [377, 0]
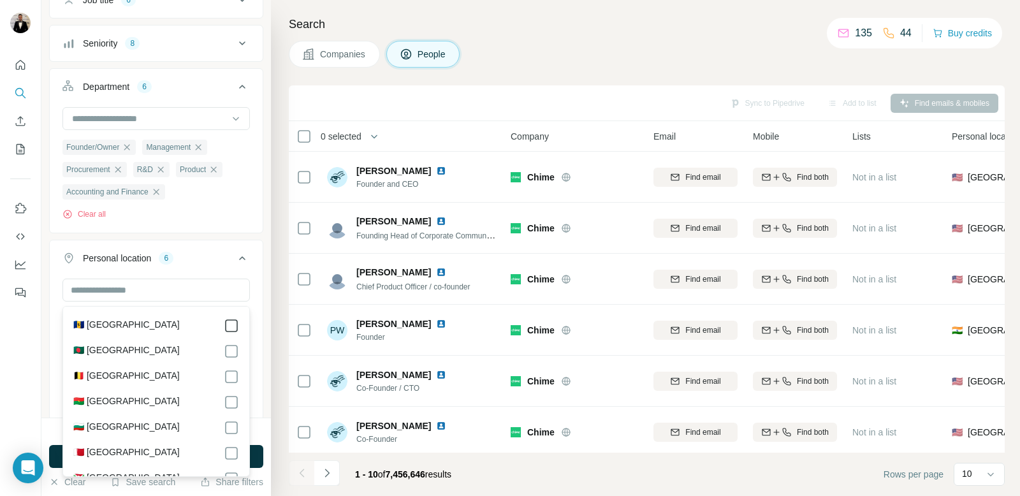
scroll to position [436, 0]
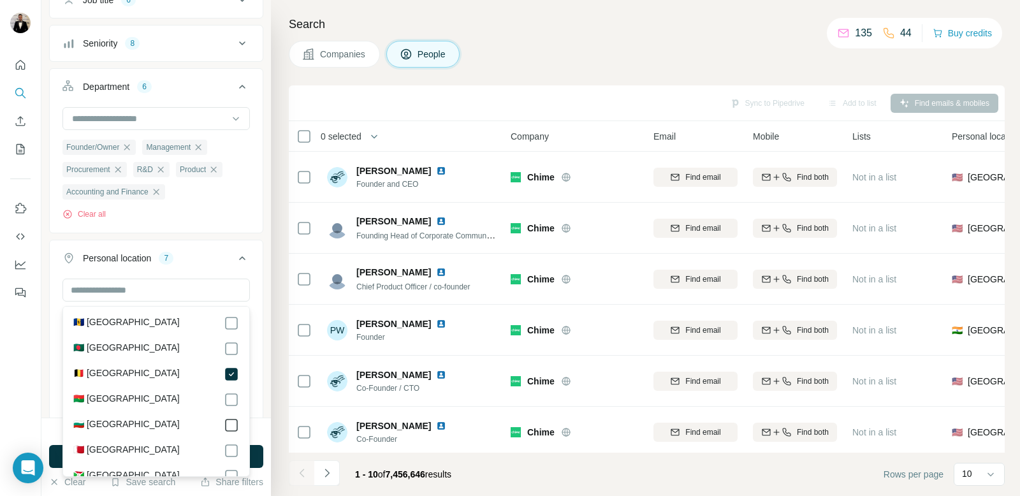
click at [233, 418] on icon at bounding box center [231, 425] width 15 height 15
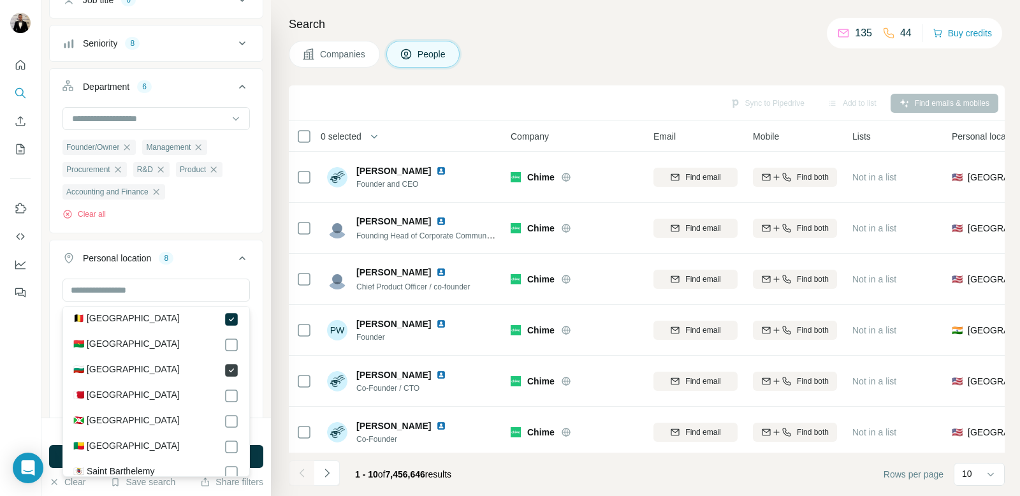
scroll to position [496, 0]
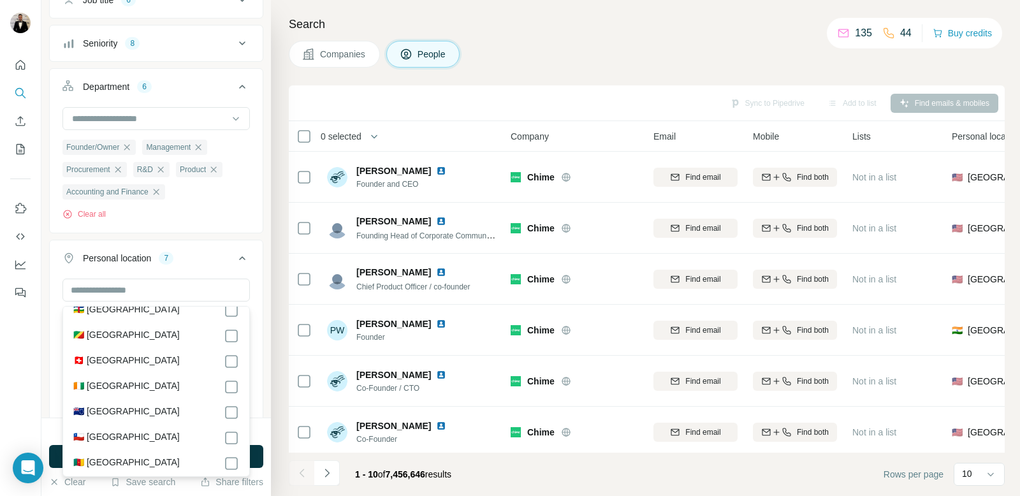
scroll to position [1044, 0]
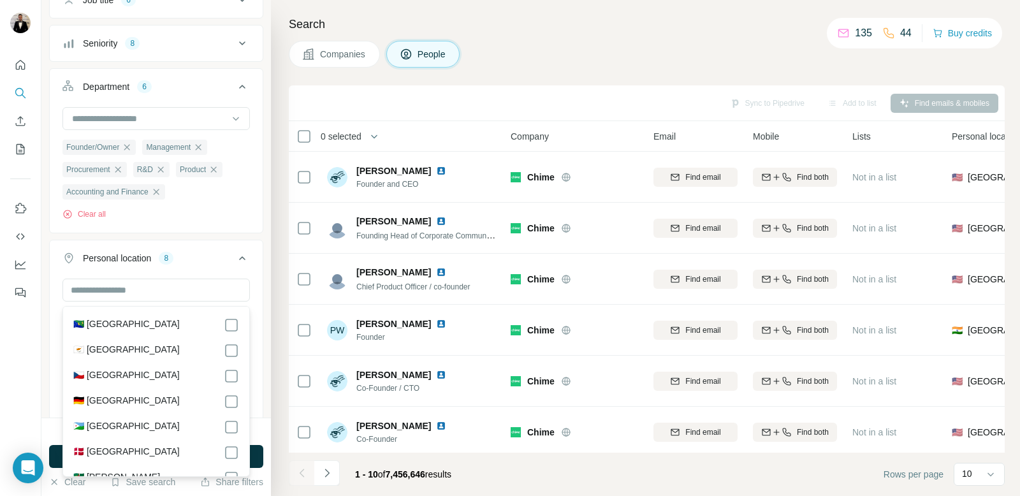
scroll to position [1354, 0]
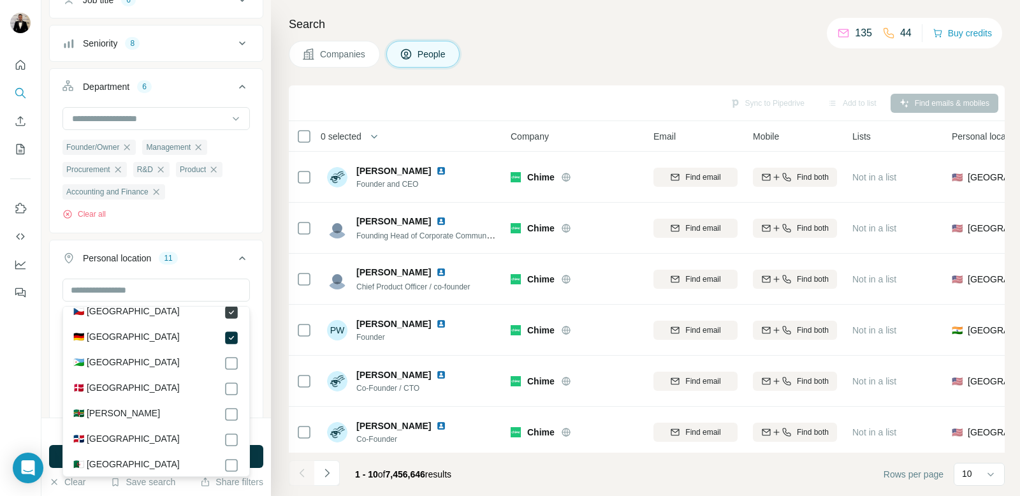
scroll to position [1439, 0]
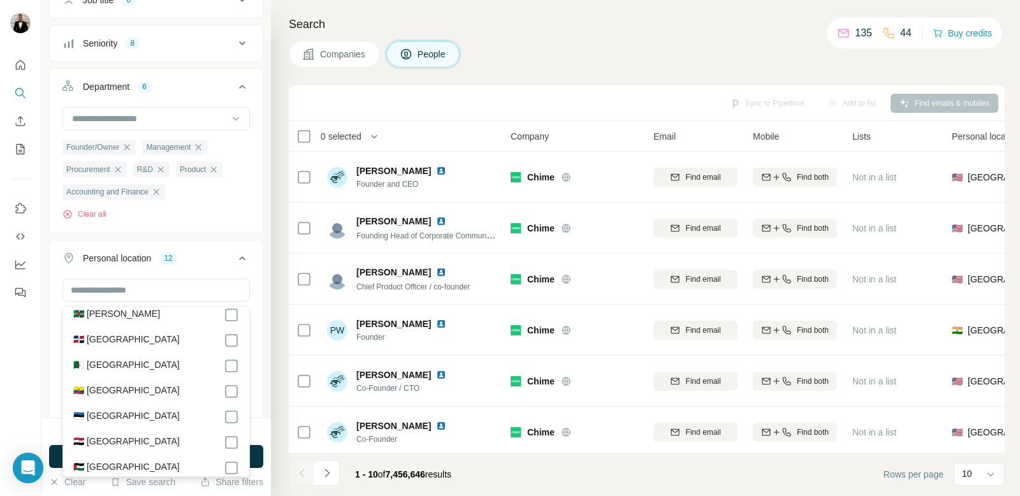
scroll to position [1562, 0]
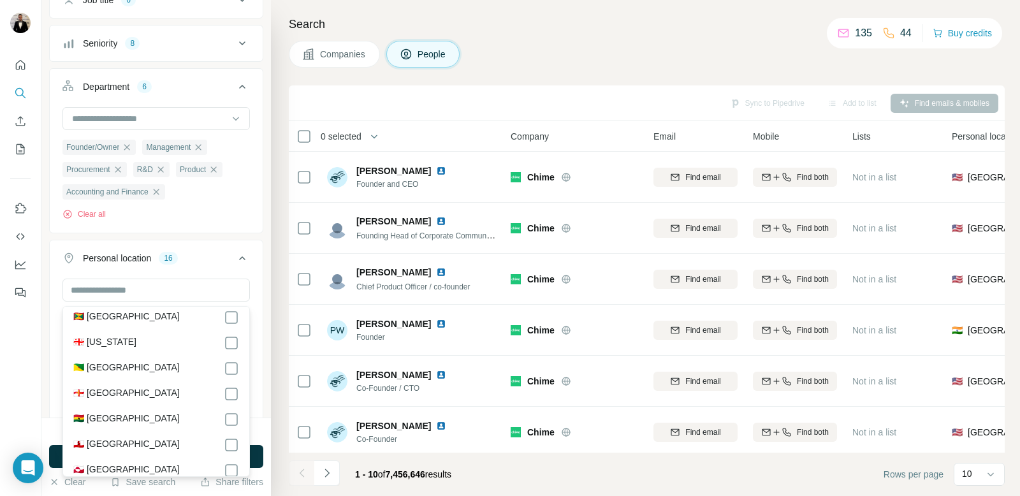
scroll to position [1995, 0]
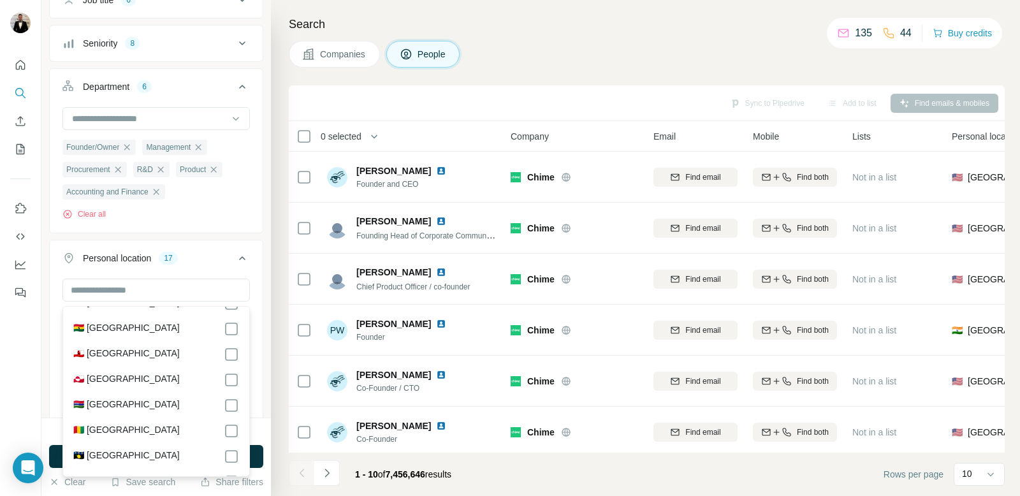
scroll to position [2085, 0]
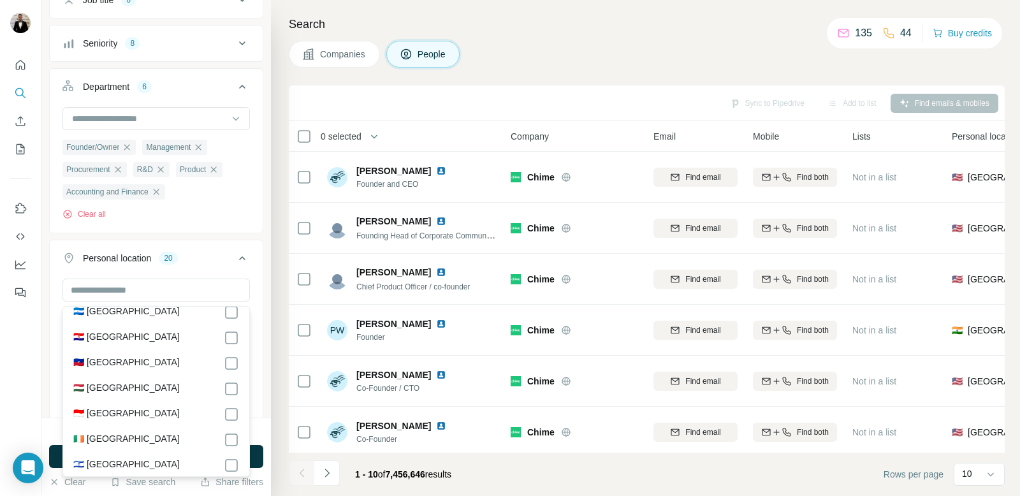
scroll to position [2496, 0]
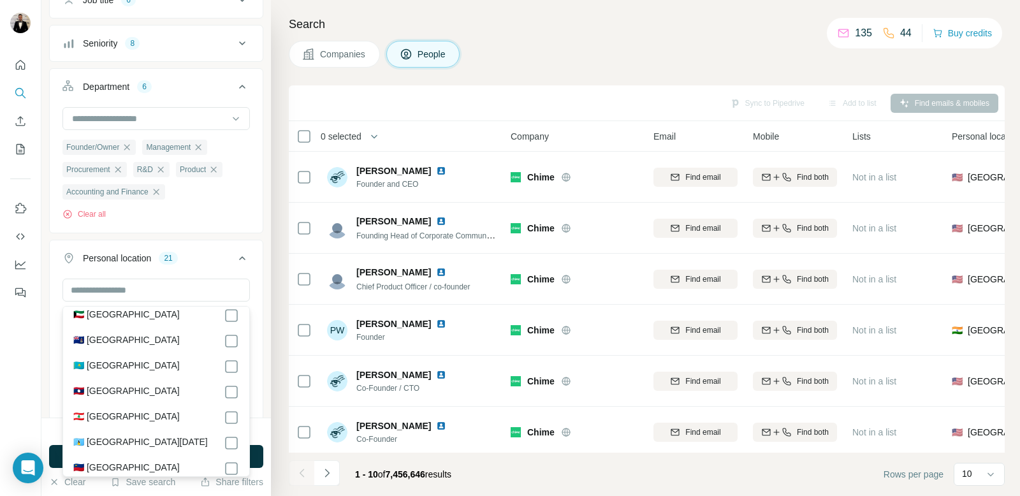
scroll to position [3170, 0]
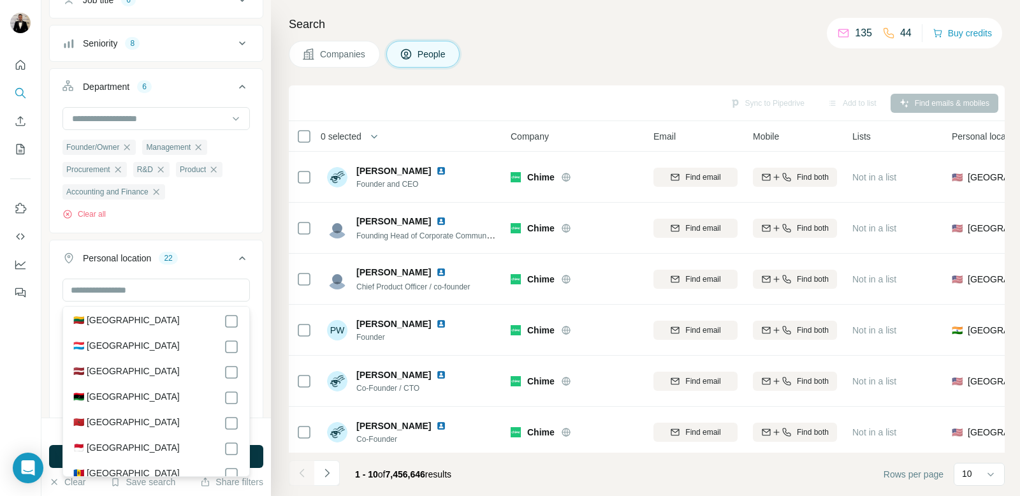
scroll to position [3405, 0]
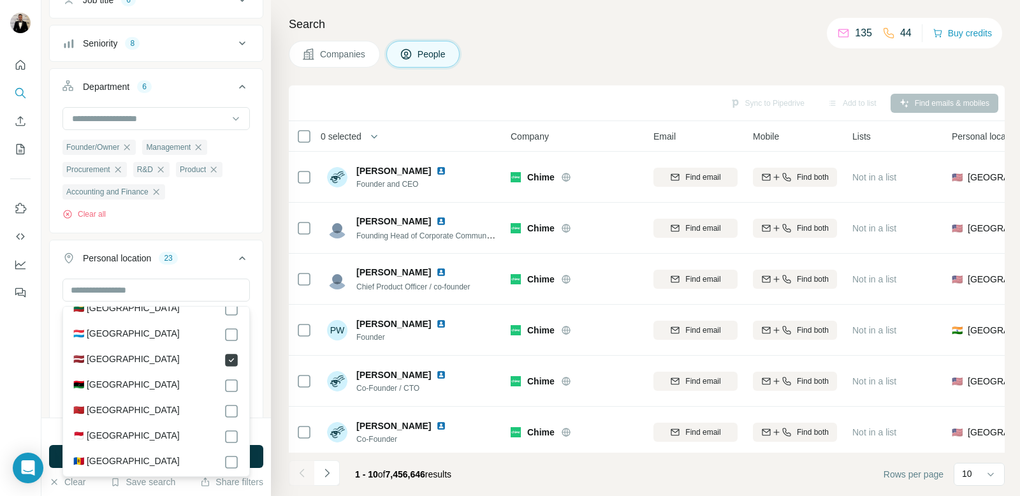
scroll to position [3420, 0]
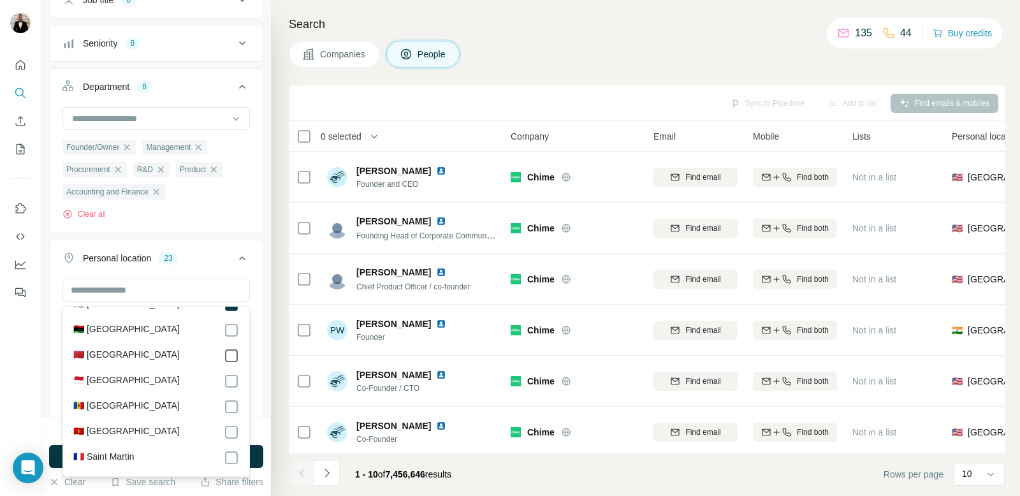
scroll to position [3476, 0]
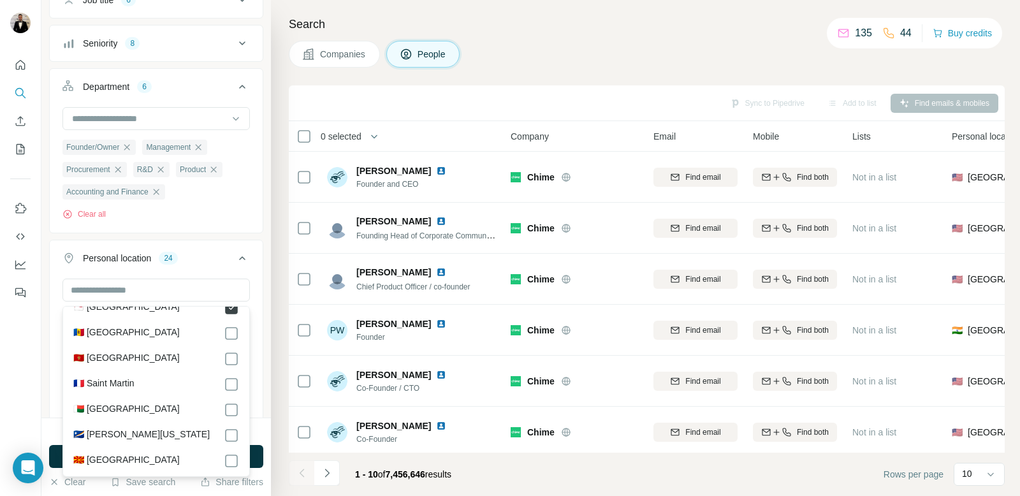
scroll to position [3546, 0]
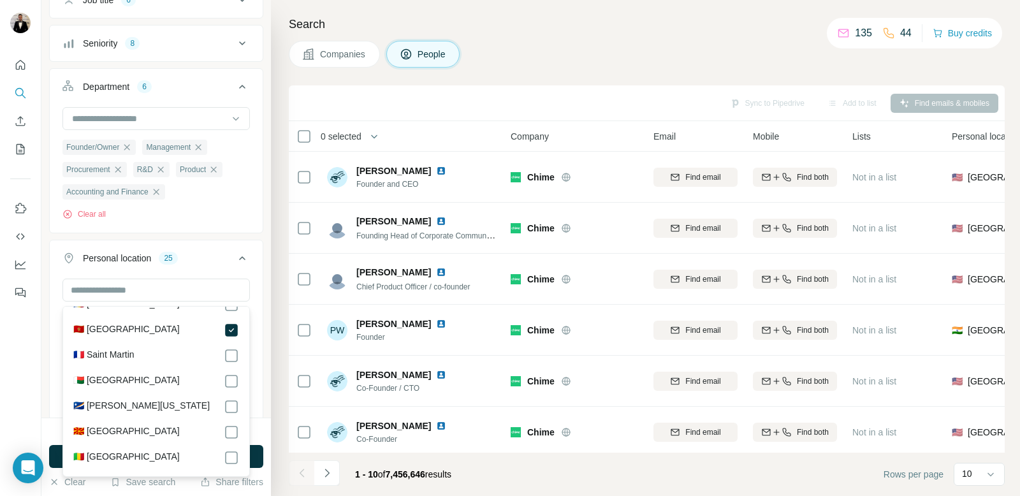
scroll to position [3614, 0]
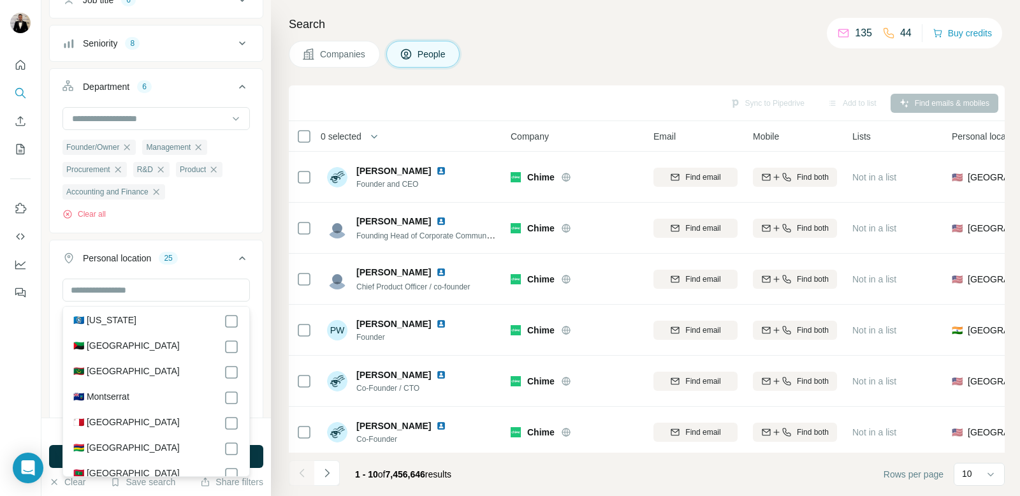
scroll to position [3831, 0]
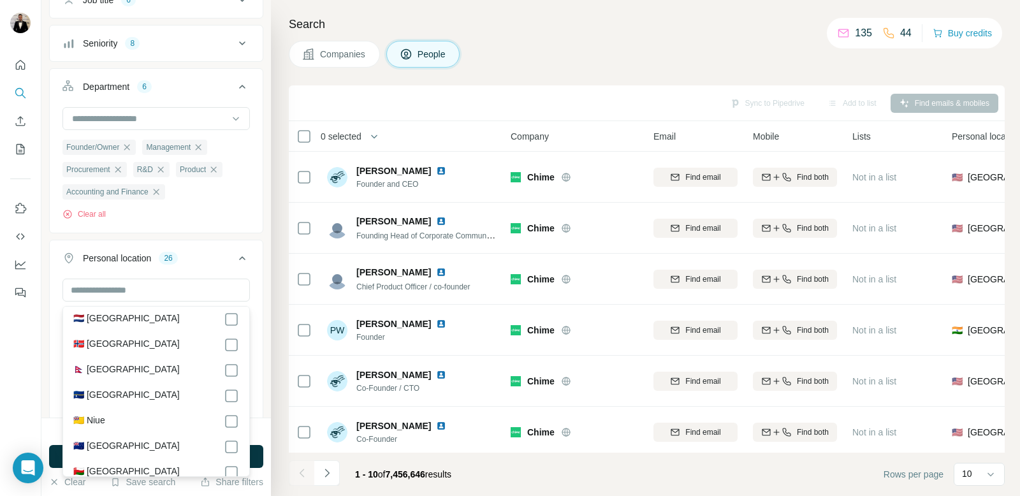
scroll to position [4263, 0]
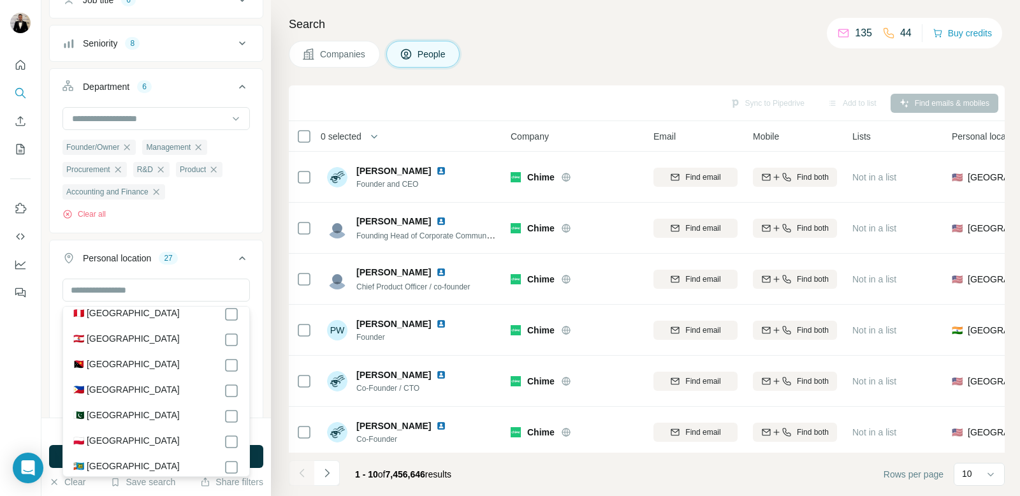
scroll to position [4507, 0]
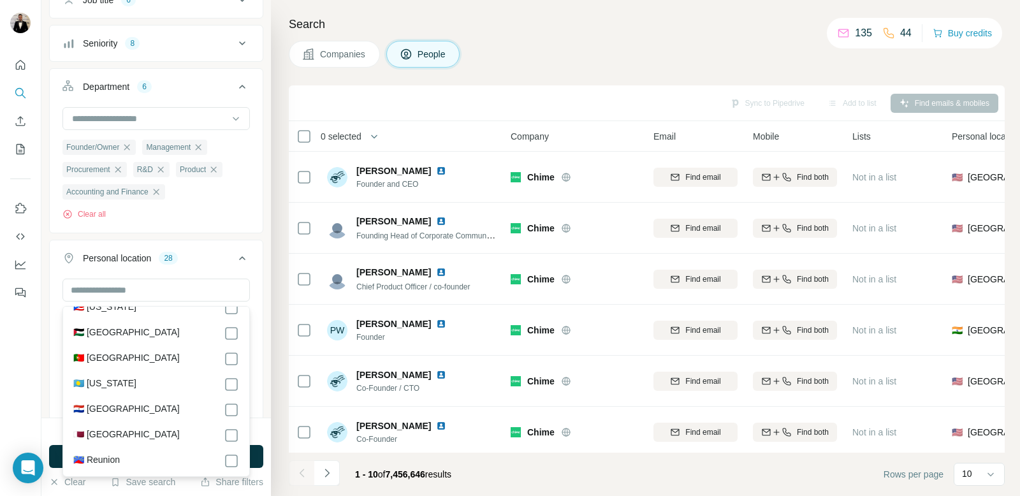
scroll to position [4678, 0]
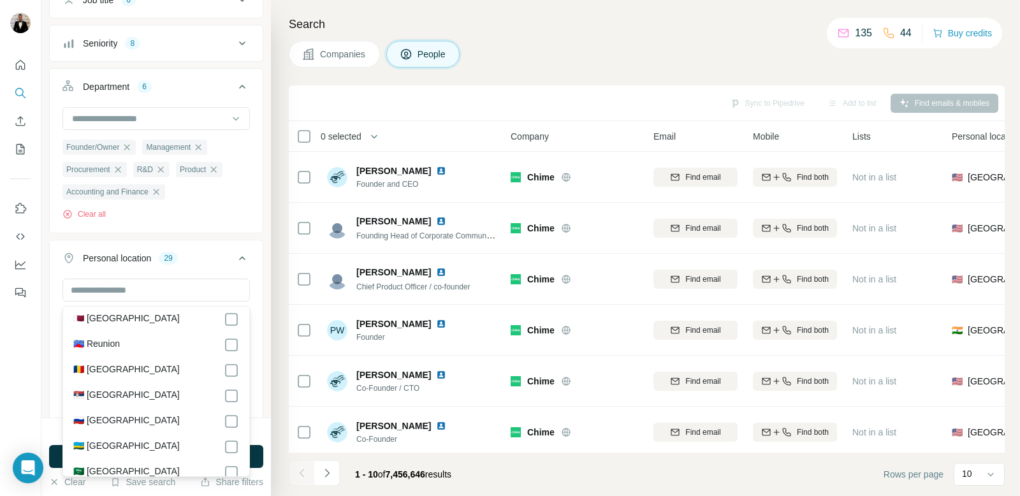
scroll to position [4795, 0]
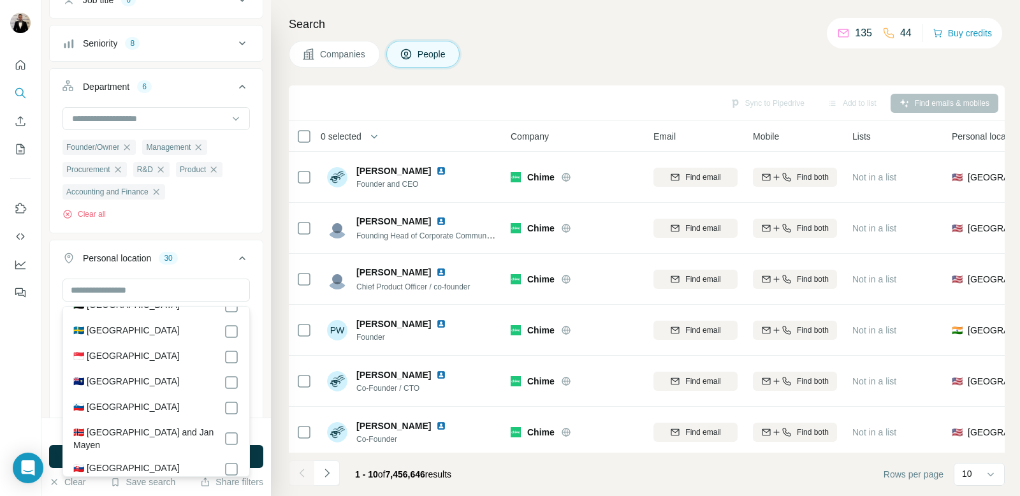
scroll to position [5042, 0]
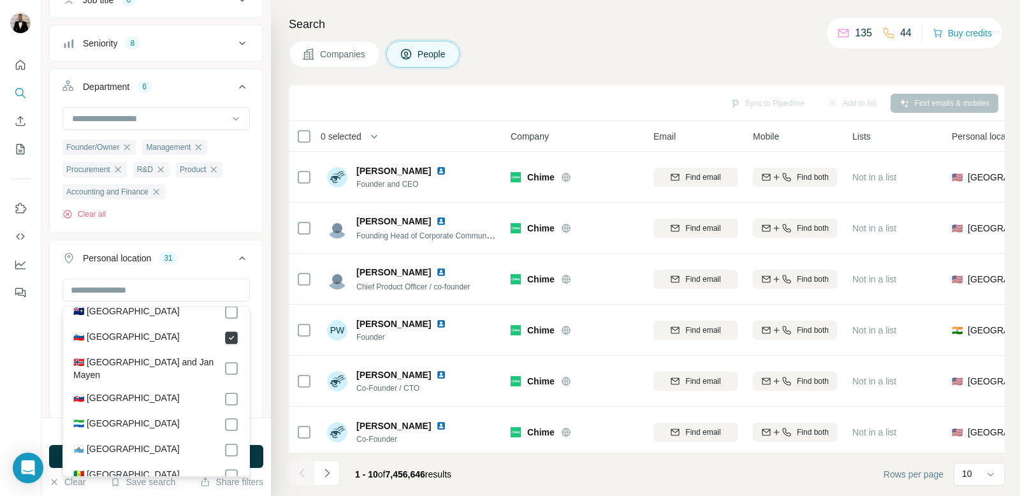
scroll to position [5113, 0]
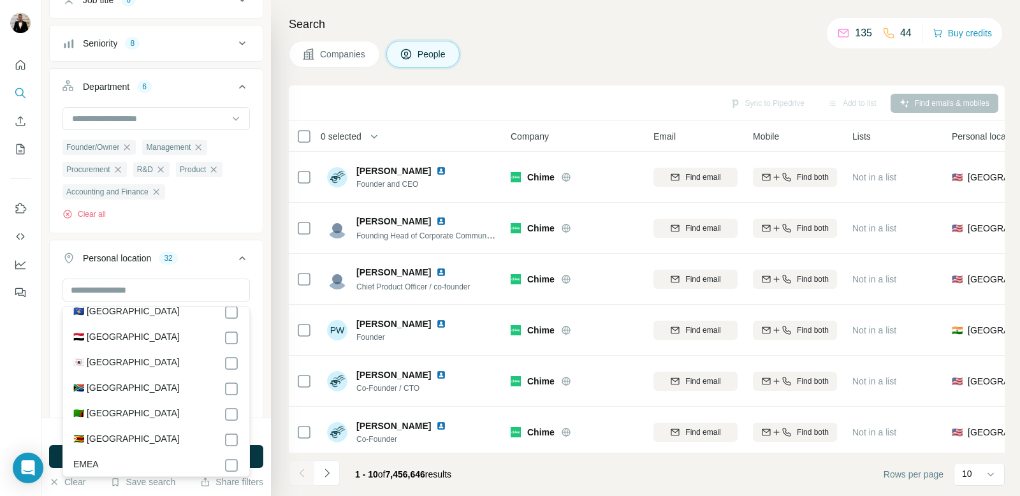
scroll to position [6462, 0]
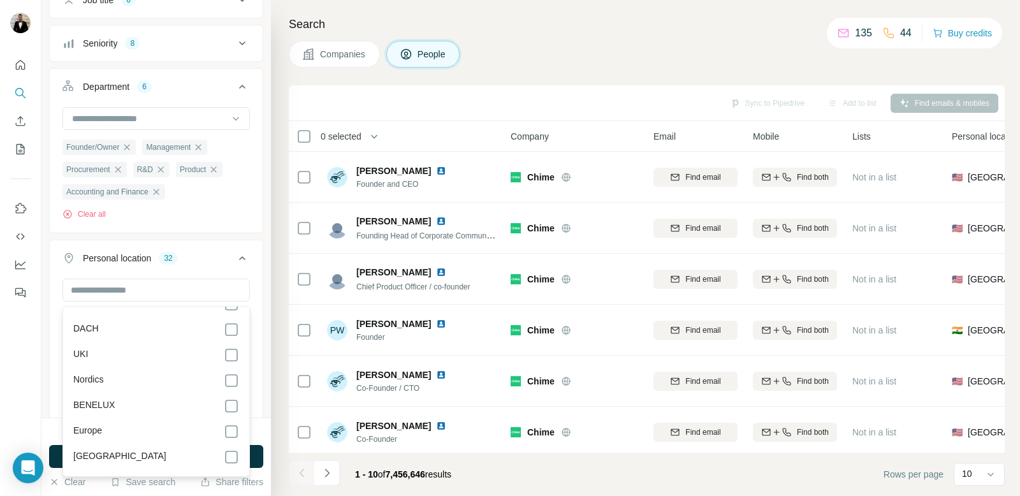
click at [240, 266] on icon at bounding box center [242, 258] width 15 height 15
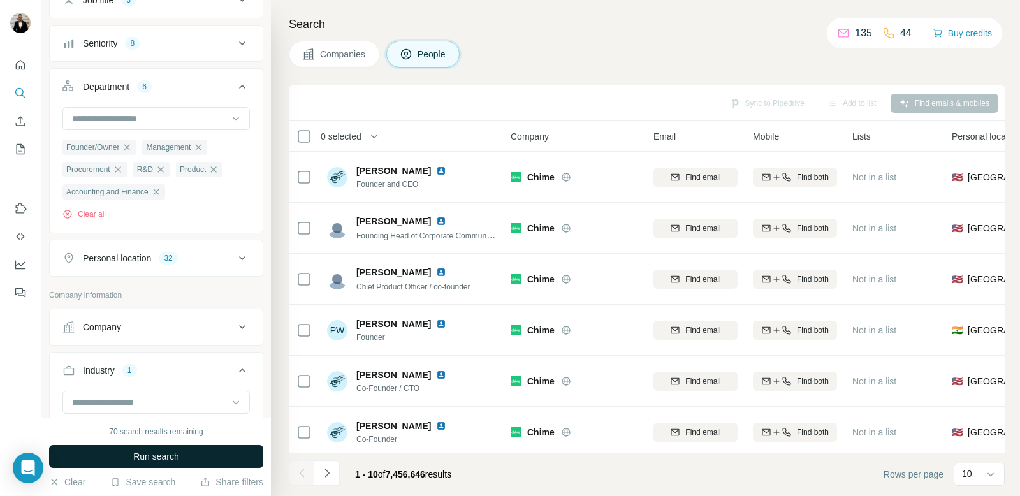
click at [197, 450] on button "Run search" at bounding box center [156, 456] width 214 height 23
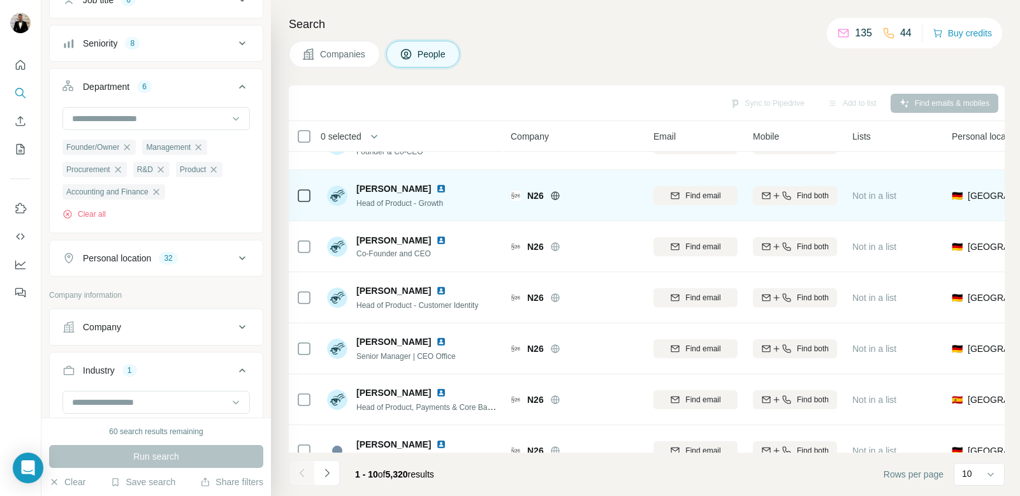
scroll to position [209, 0]
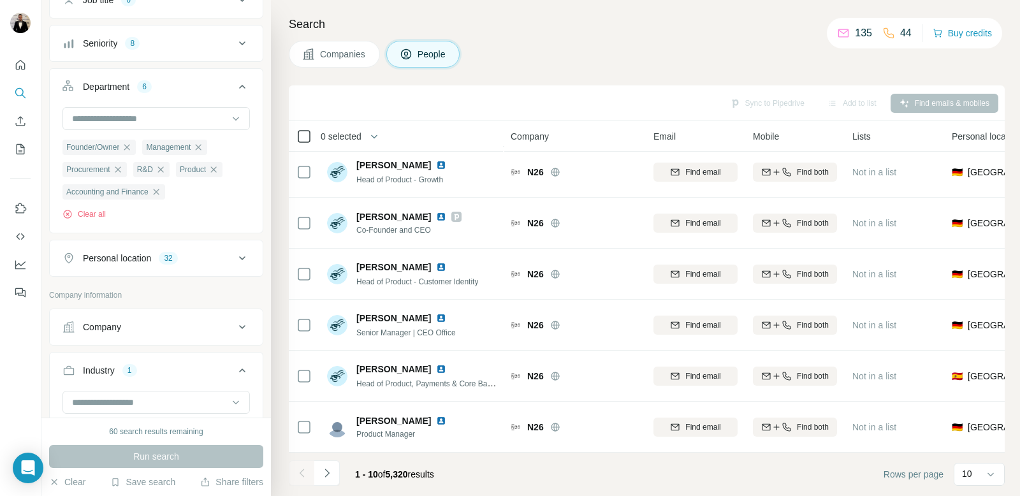
click at [310, 135] on div at bounding box center [304, 136] width 15 height 15
